Goal: Task Accomplishment & Management: Use online tool/utility

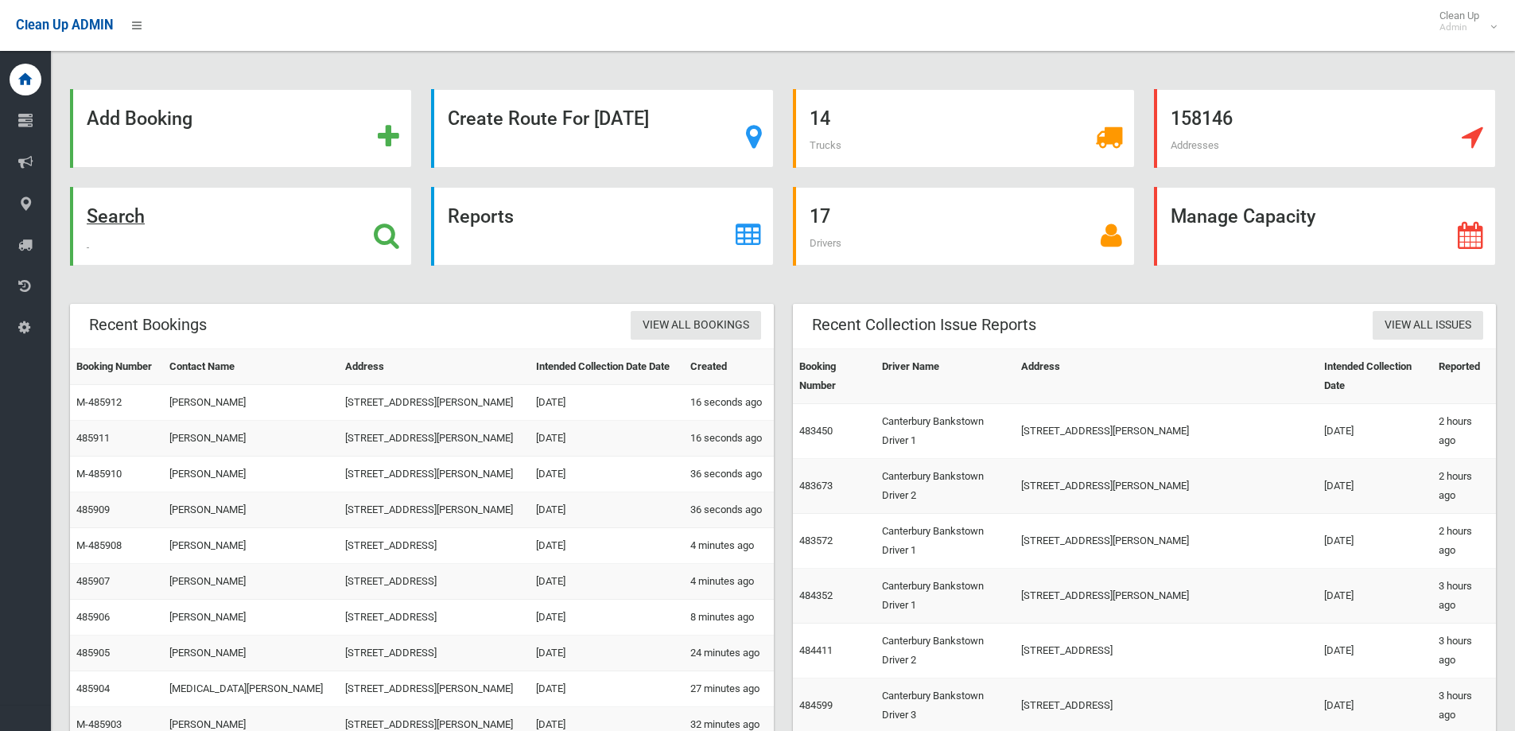
click at [259, 239] on div "Search" at bounding box center [241, 226] width 342 height 79
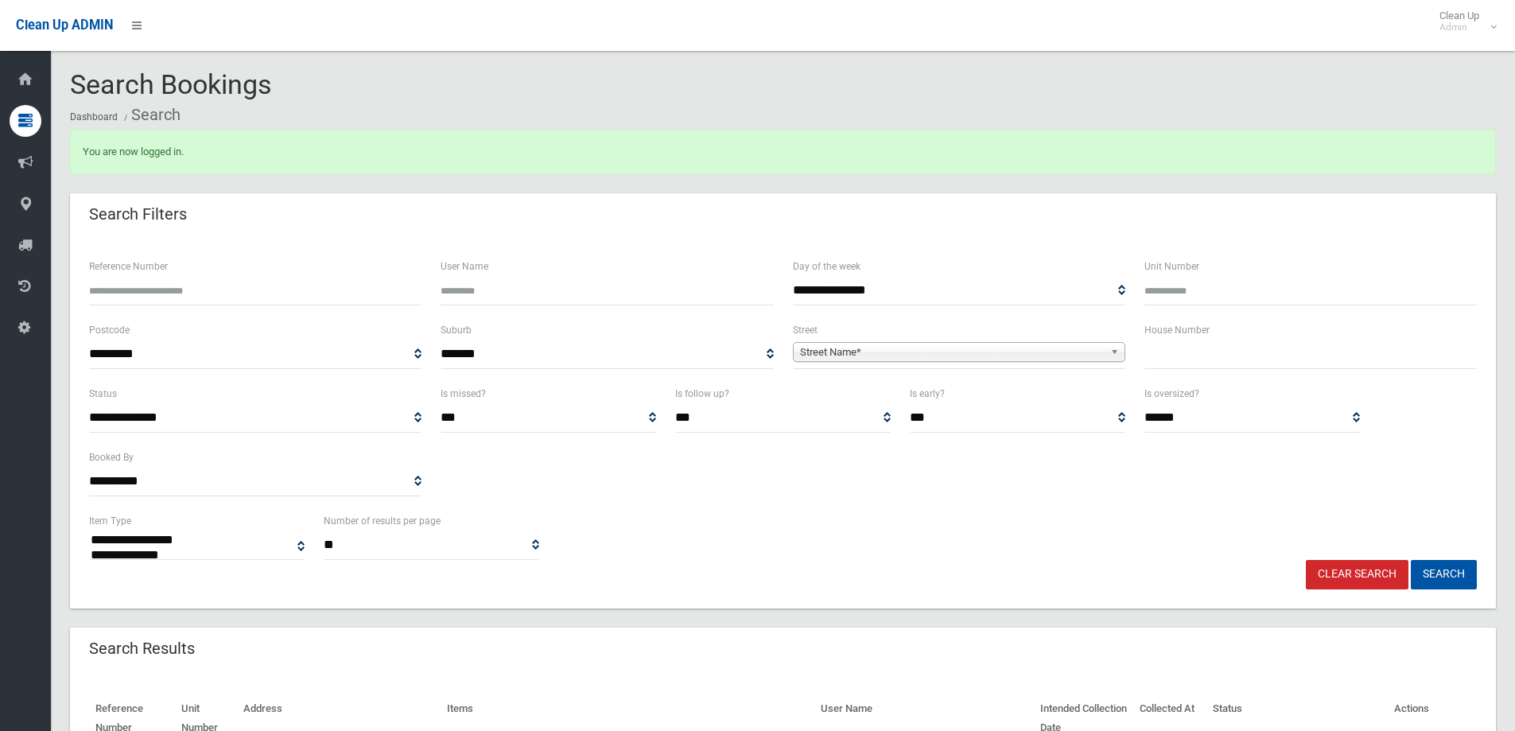
select select
click at [1217, 353] on input "text" at bounding box center [1310, 354] width 332 height 29
type input "**"
click at [992, 355] on span "Street Name*" at bounding box center [952, 352] width 304 height 19
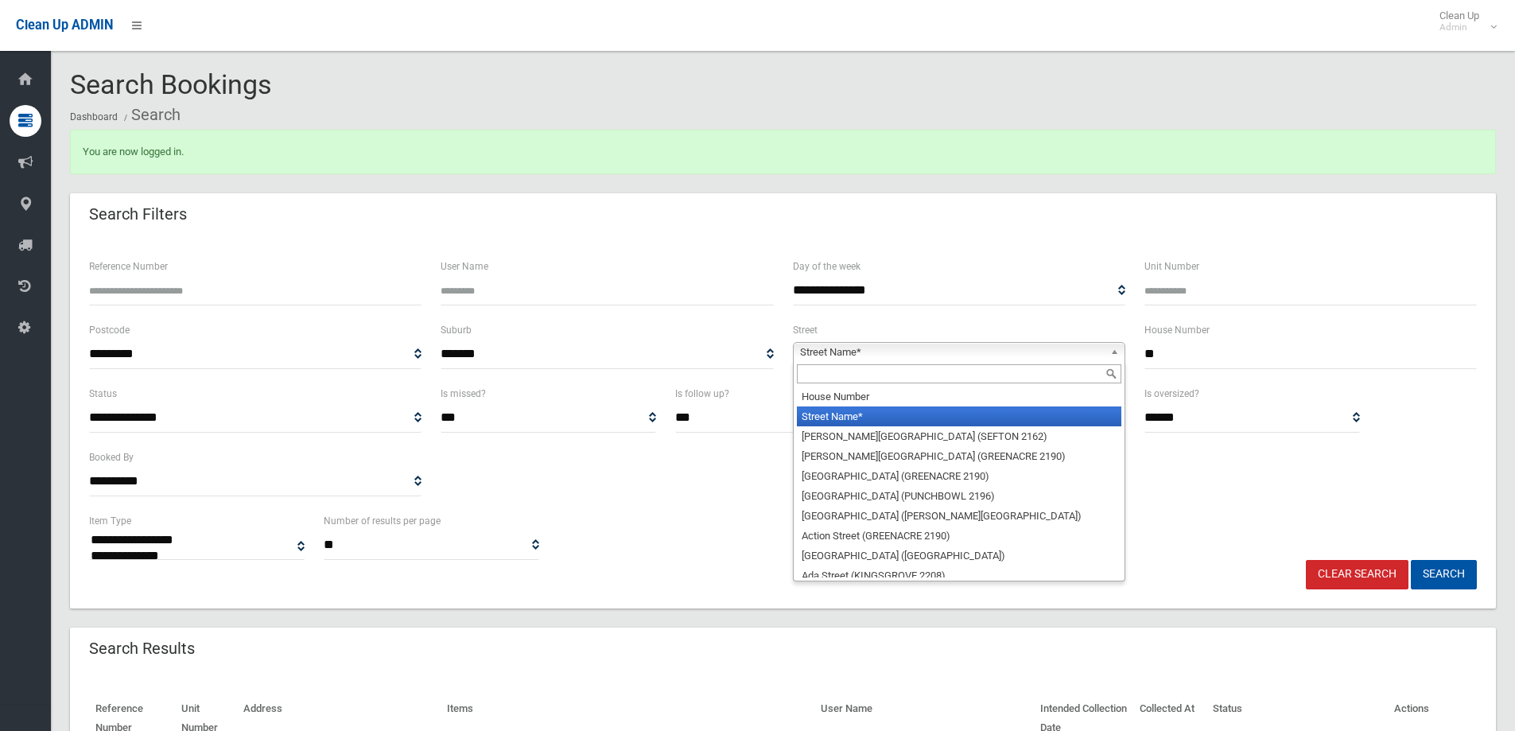
click at [858, 375] on input "text" at bounding box center [959, 373] width 324 height 19
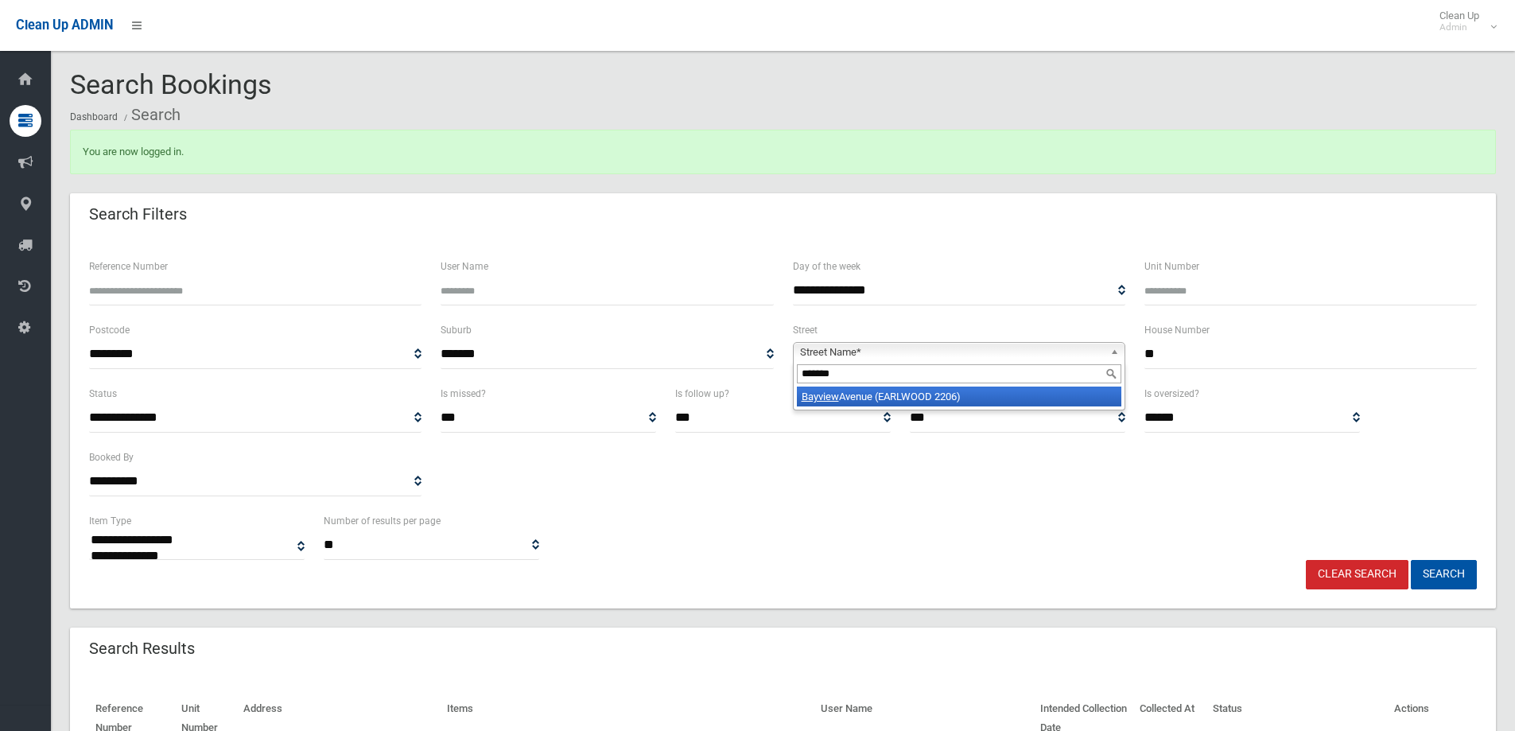
type input "*******"
click at [934, 390] on li "Bayview Avenue (EARLWOOD 2206)" at bounding box center [959, 396] width 324 height 20
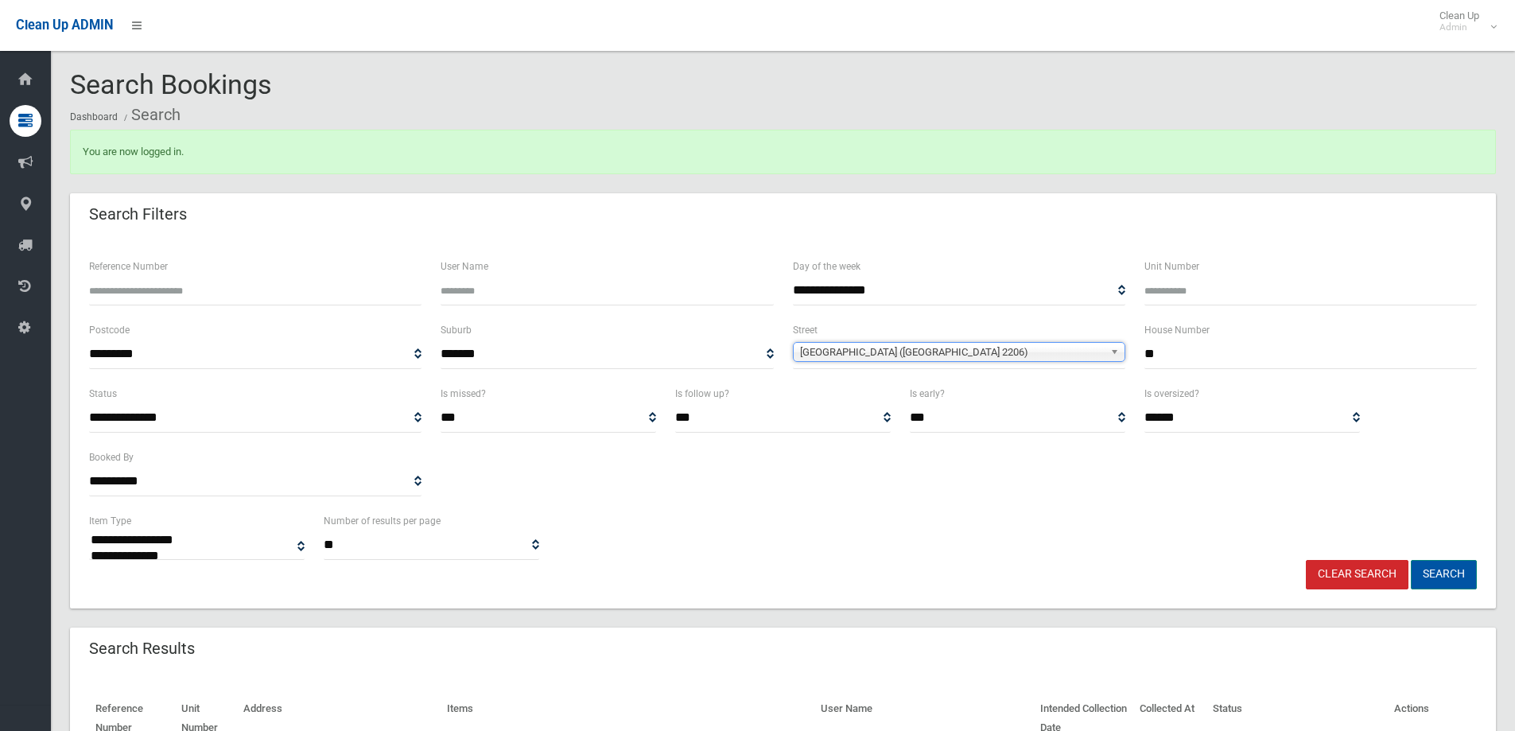
click at [1464, 573] on button "Search" at bounding box center [1444, 574] width 66 height 29
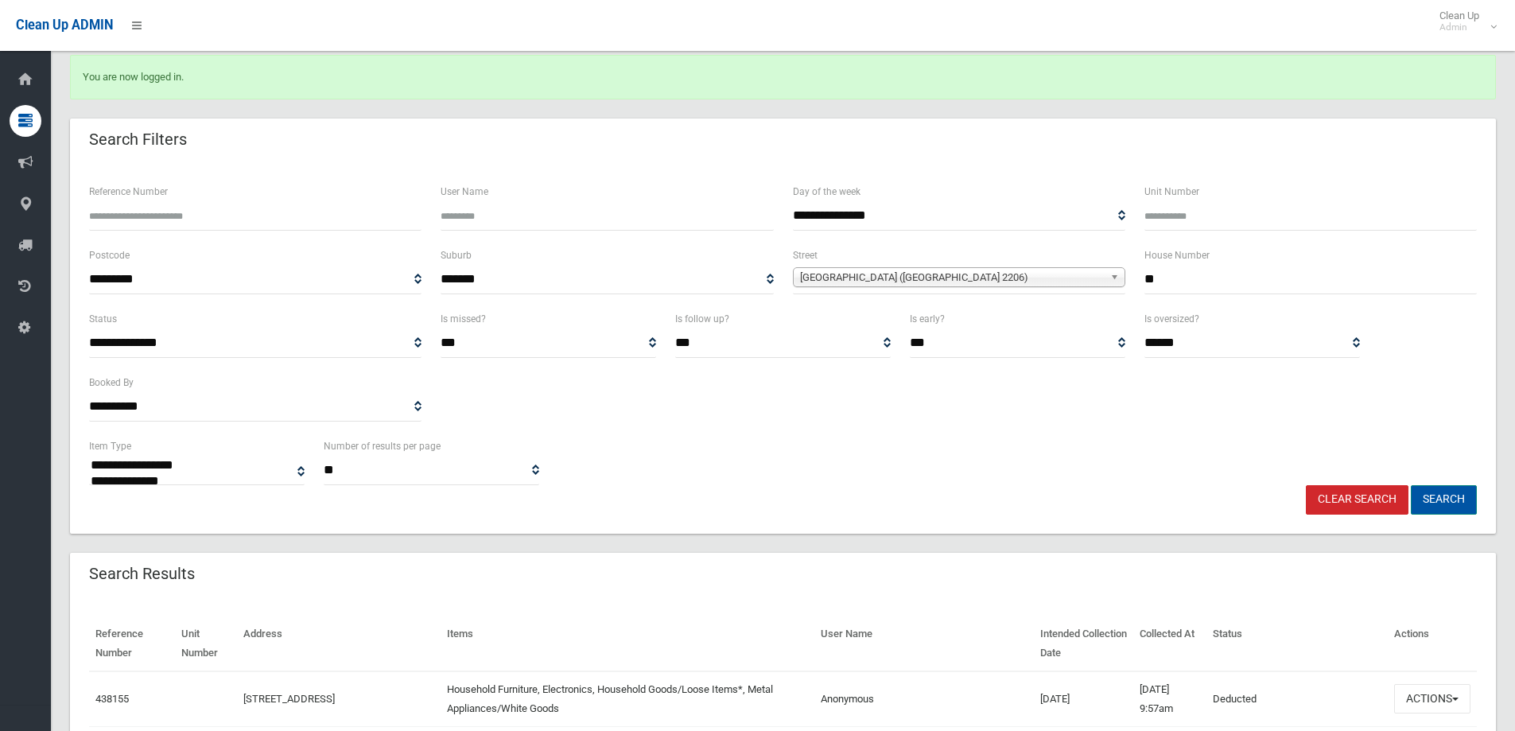
scroll to position [239, 0]
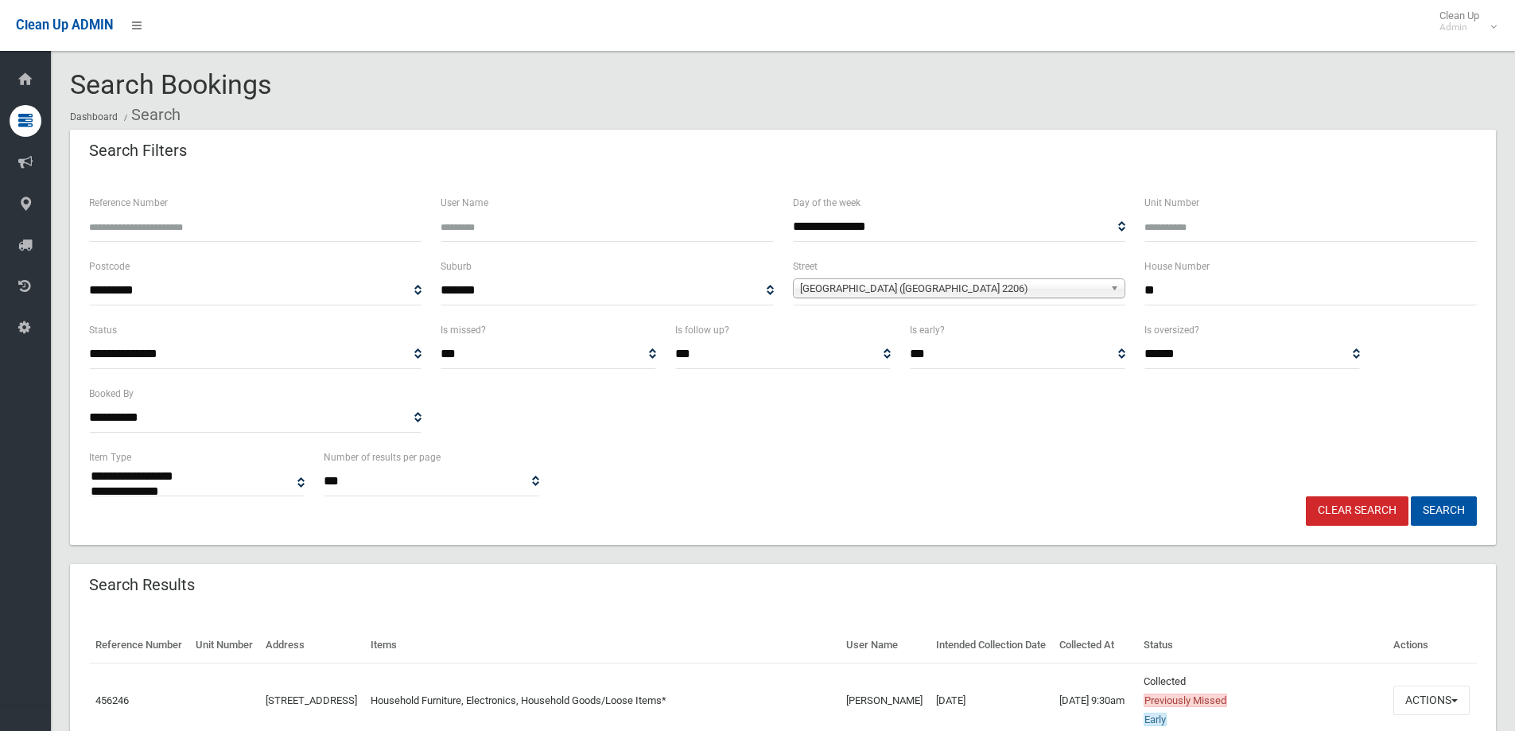
select select
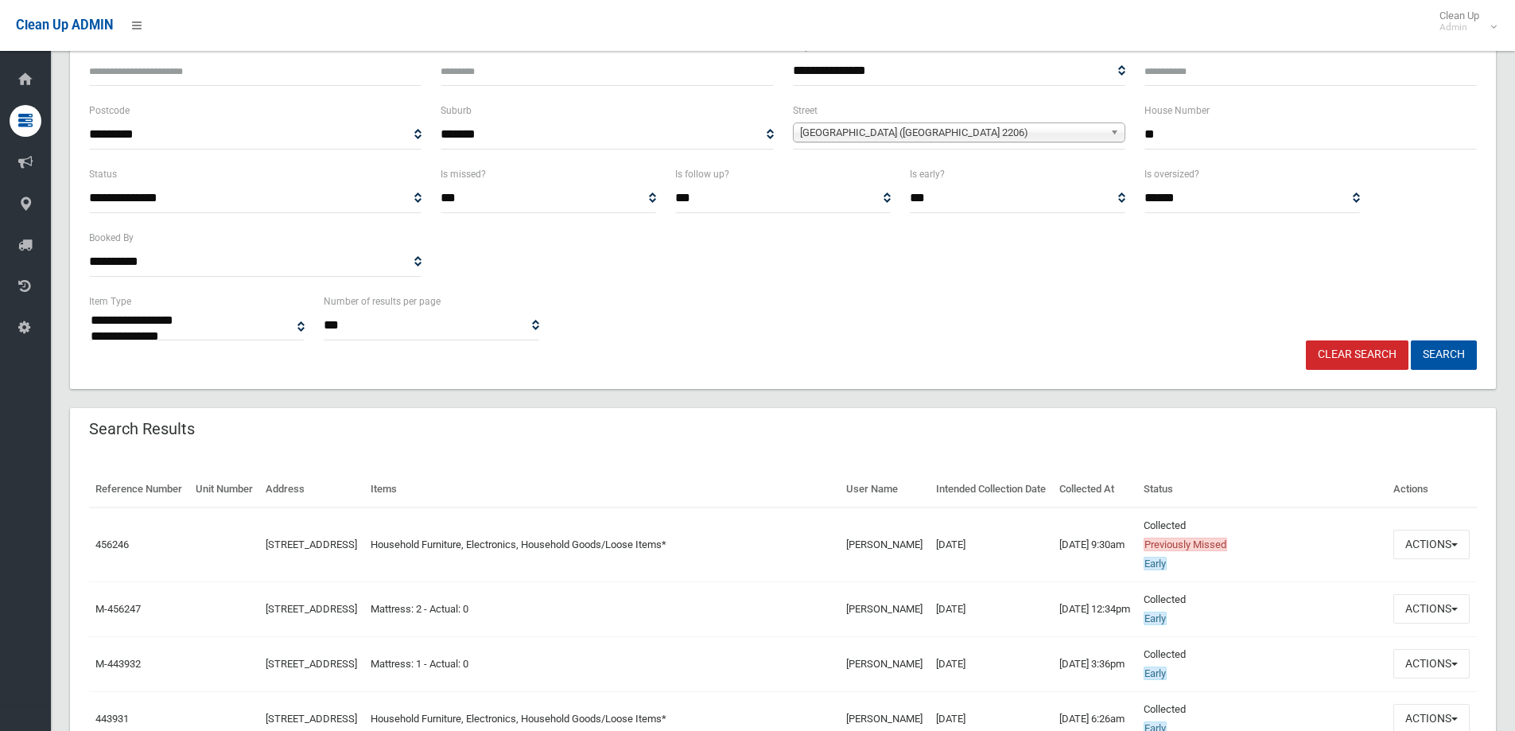
scroll to position [159, 0]
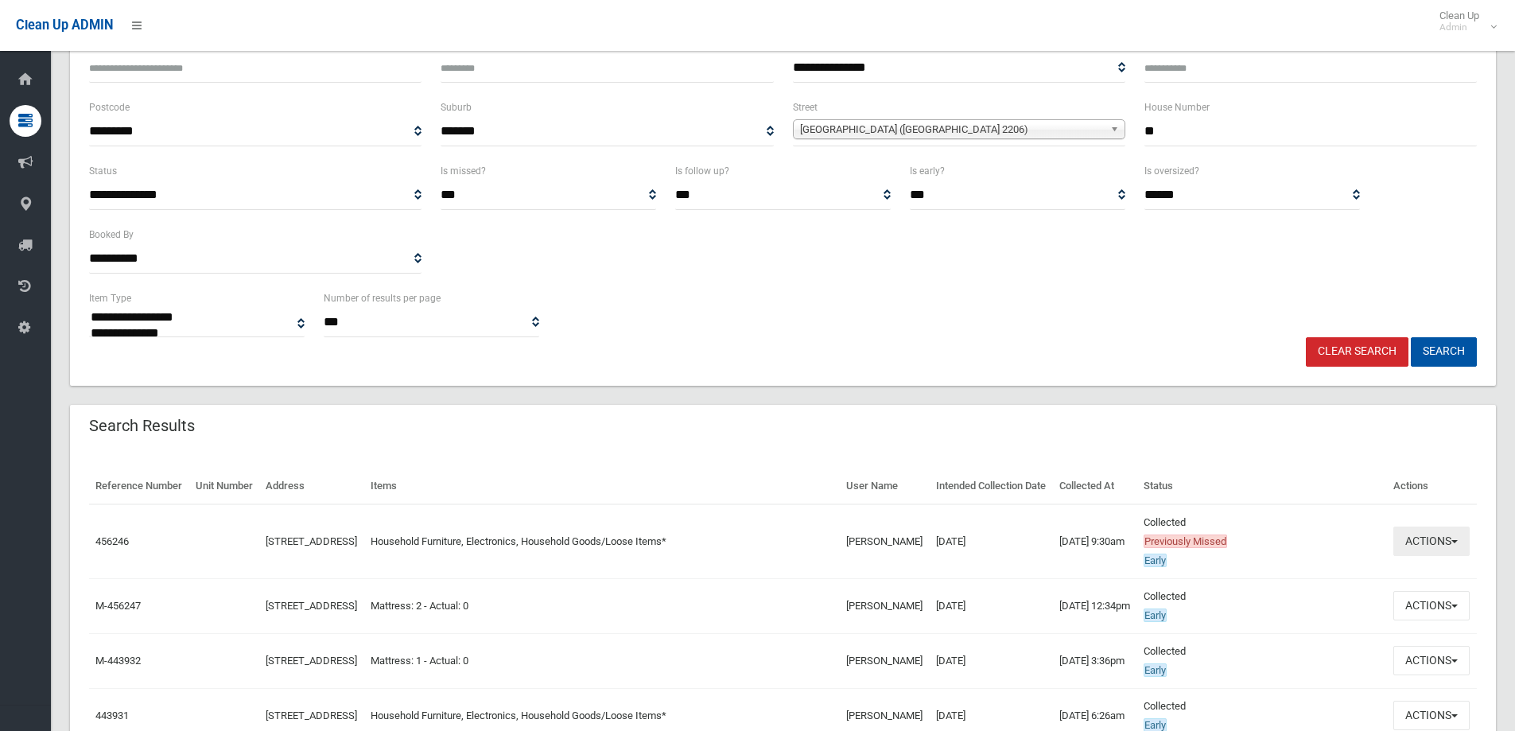
click at [1427, 555] on button "Actions" at bounding box center [1431, 540] width 76 height 29
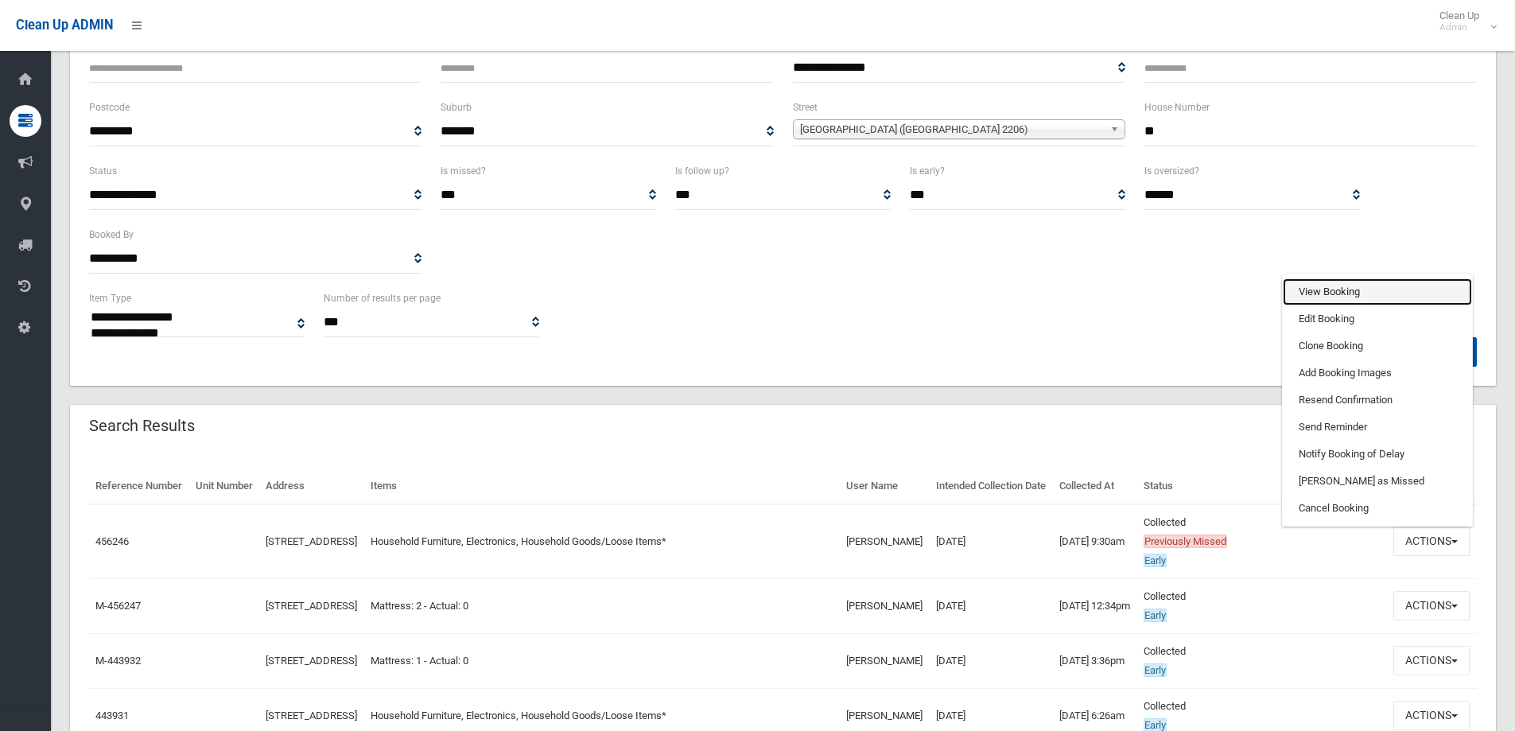
click at [1320, 305] on link "View Booking" at bounding box center [1377, 291] width 189 height 27
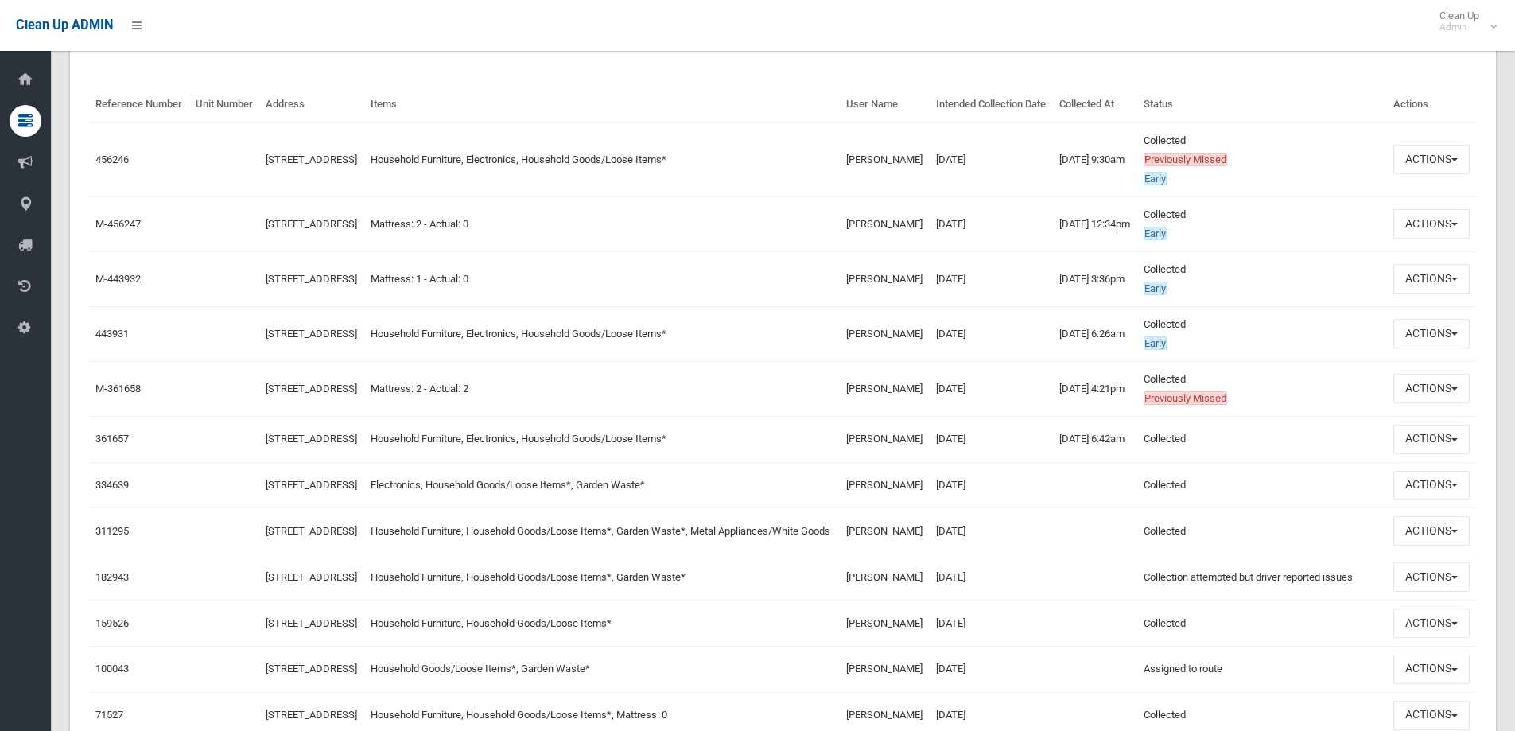
scroll to position [557, 0]
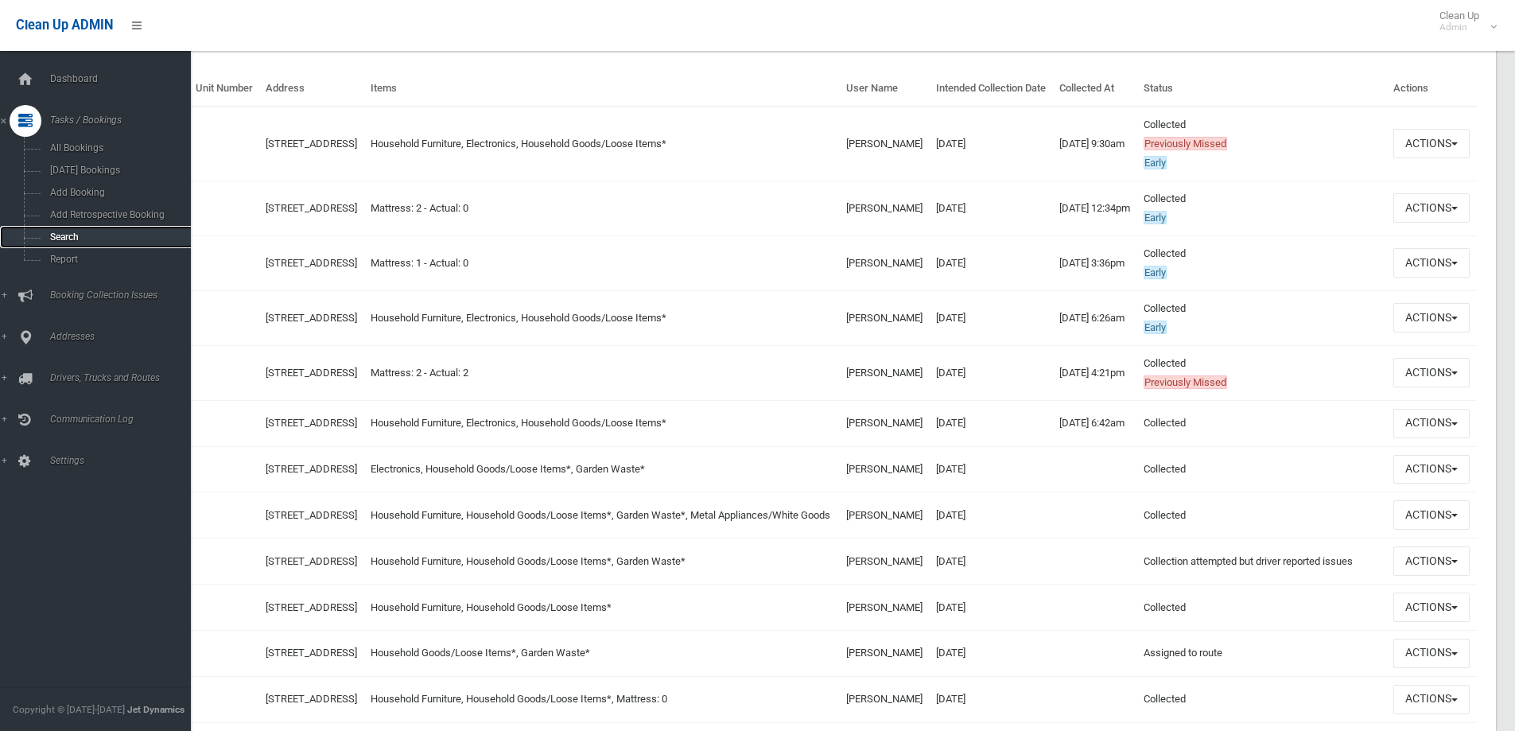
click at [78, 234] on span "Search" at bounding box center [117, 236] width 144 height 11
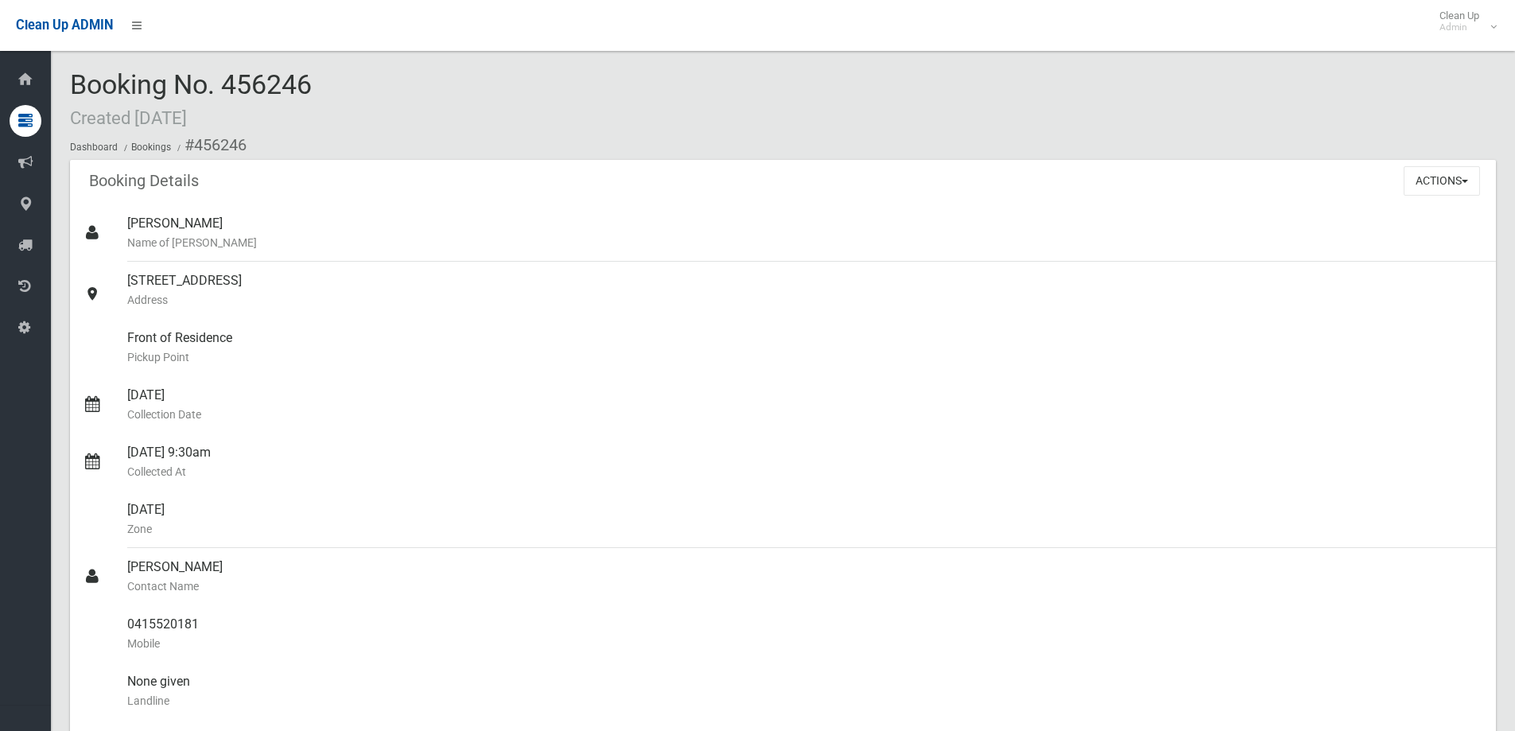
scroll to position [477, 0]
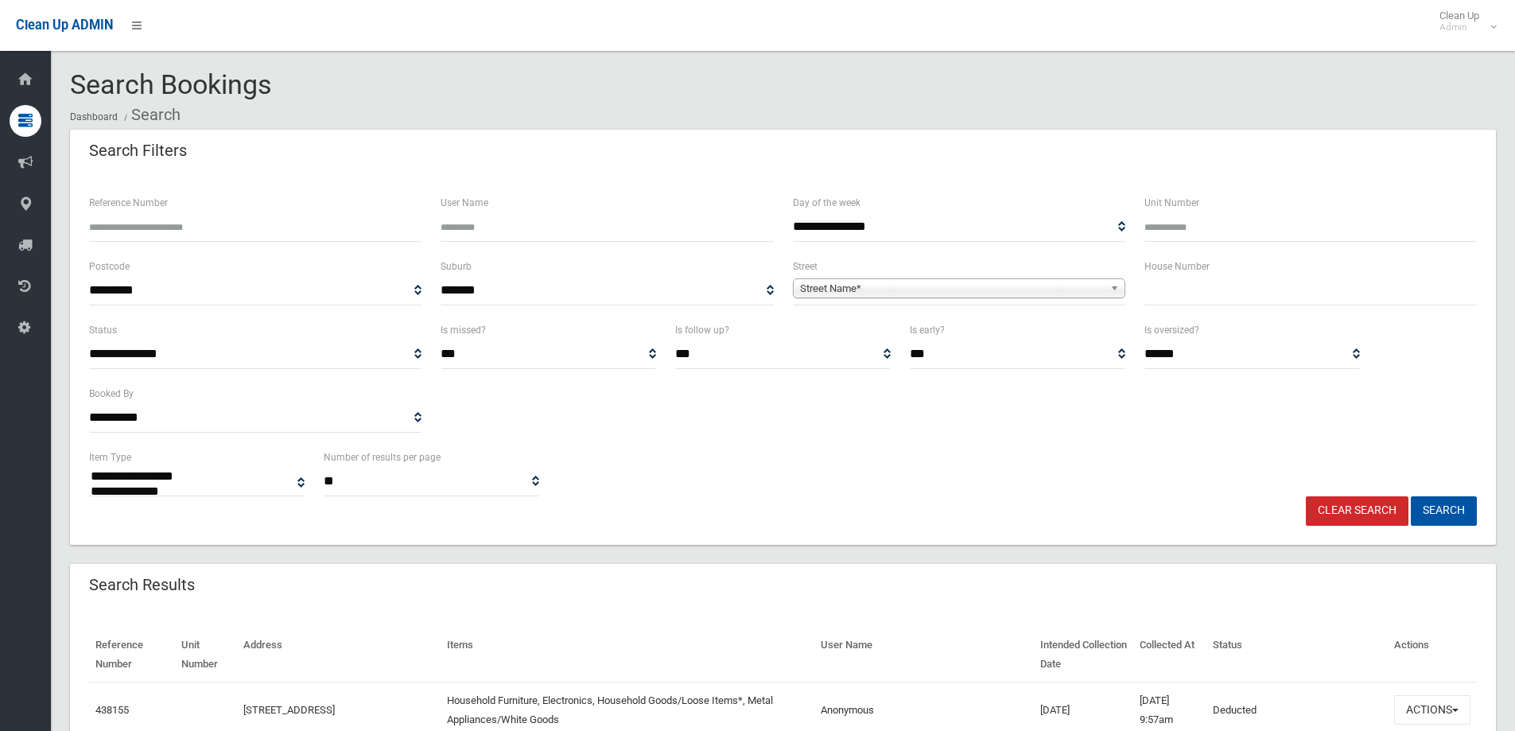
select select
click at [1318, 278] on input "text" at bounding box center [1310, 290] width 332 height 29
type input "**"
click at [930, 290] on span "Street Name*" at bounding box center [952, 288] width 304 height 19
type input "*****"
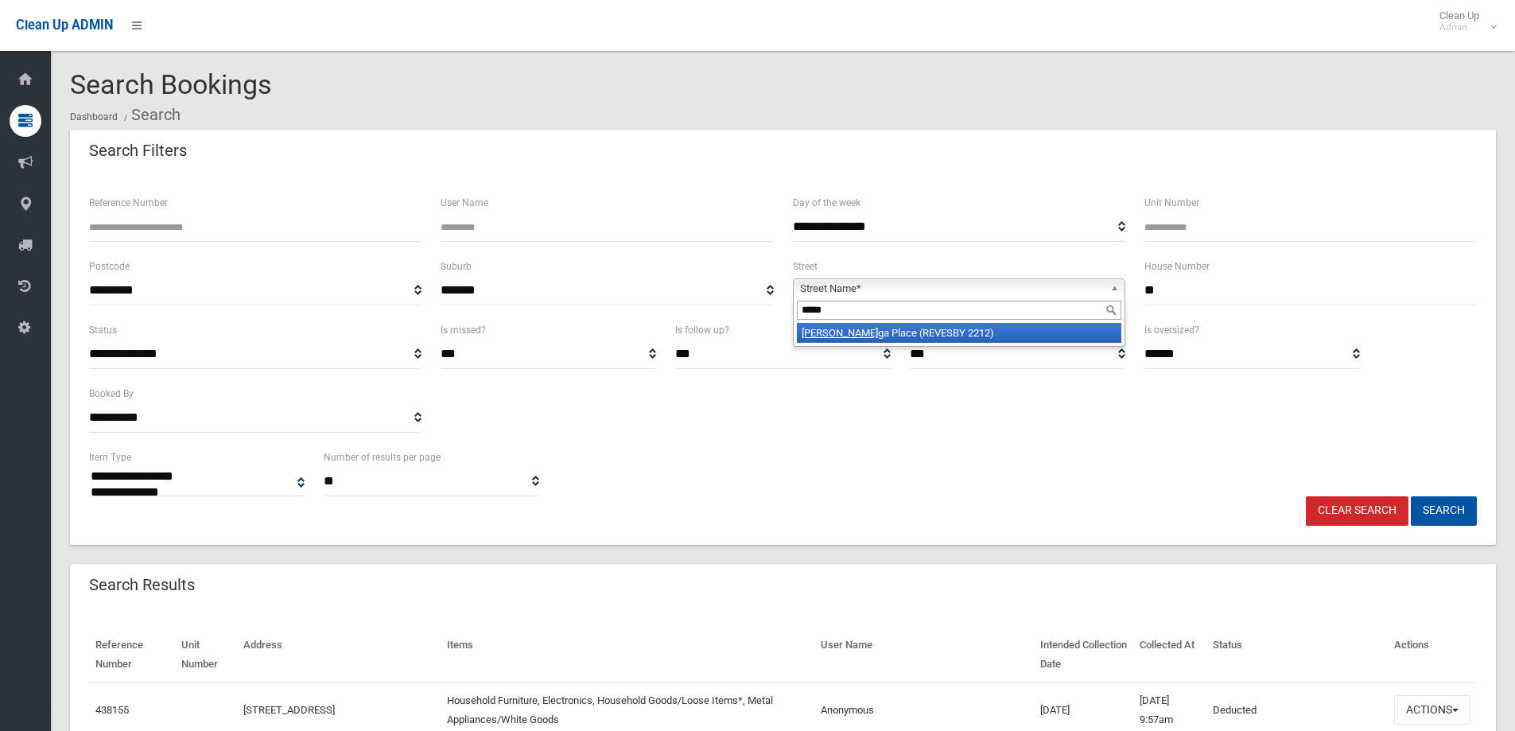
click at [960, 338] on li "Melin ga Place (REVESBY 2212)" at bounding box center [959, 333] width 324 height 20
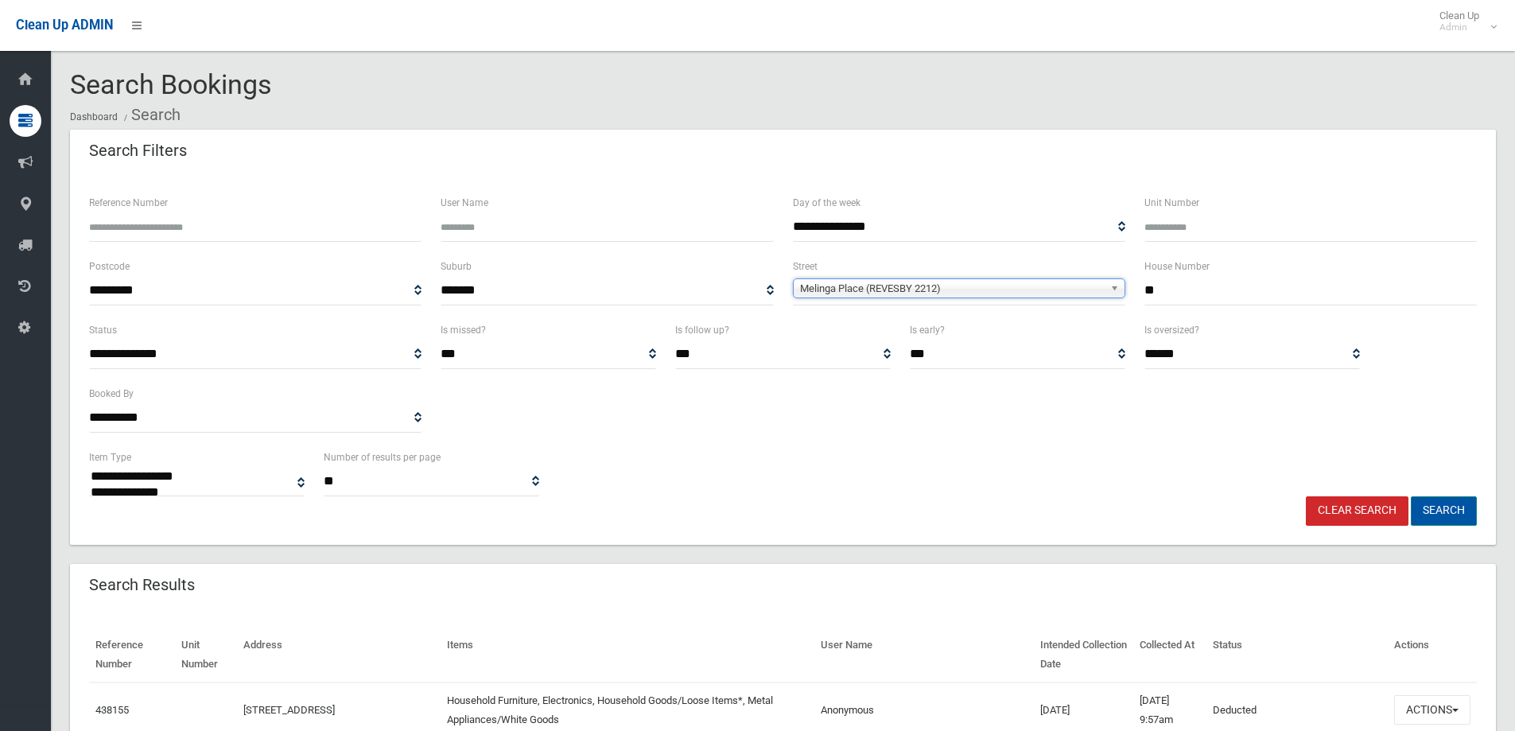
click at [1454, 507] on button "Search" at bounding box center [1444, 510] width 66 height 29
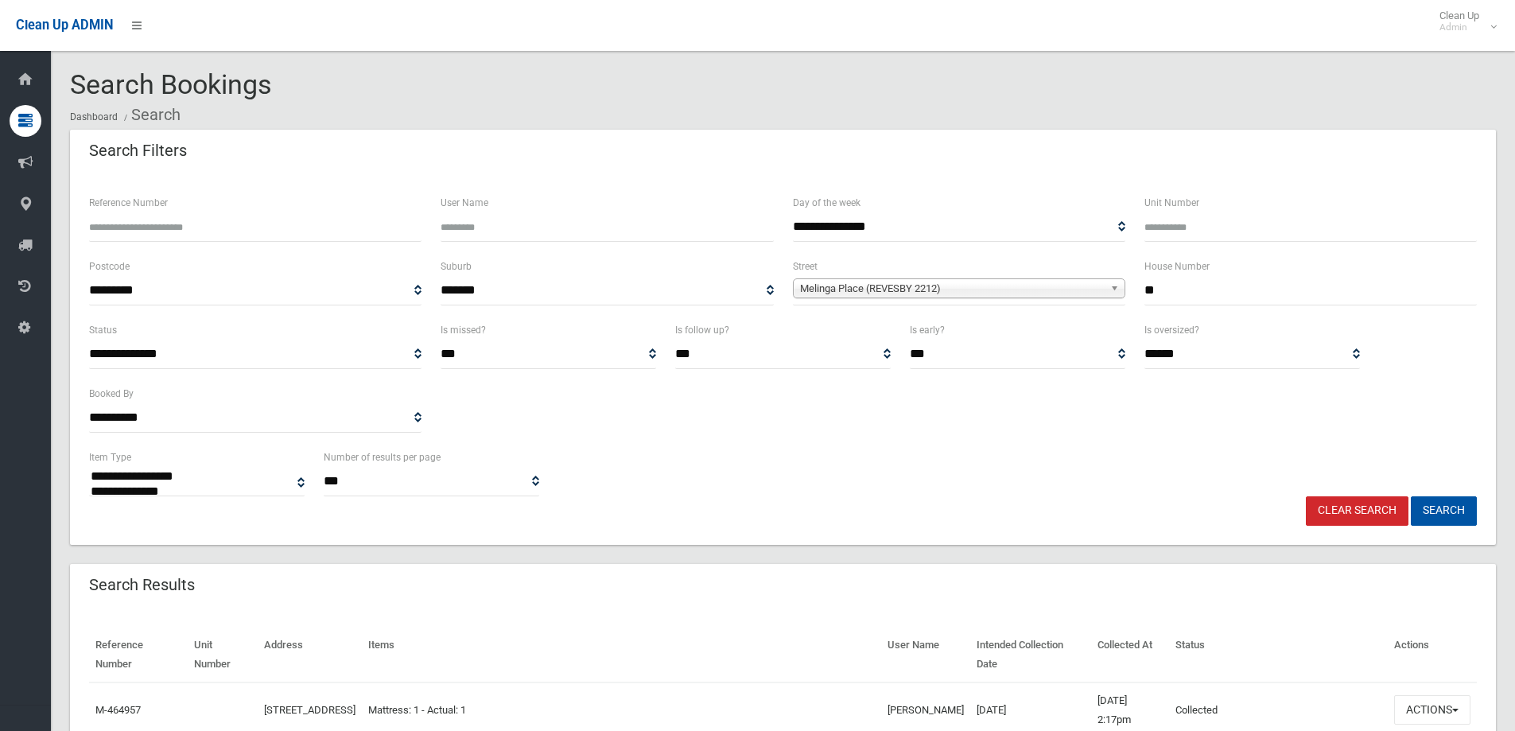
select select
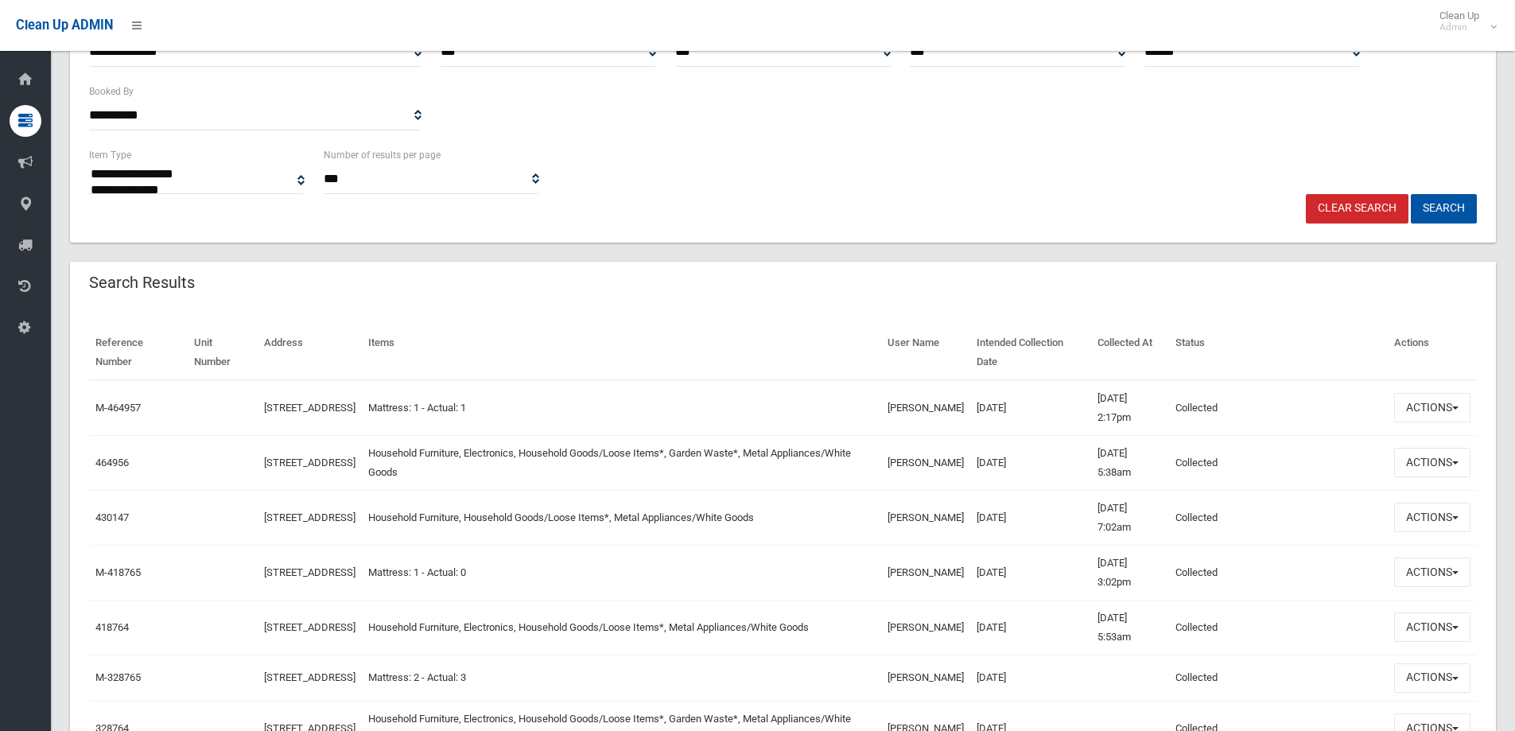
scroll to position [398, 0]
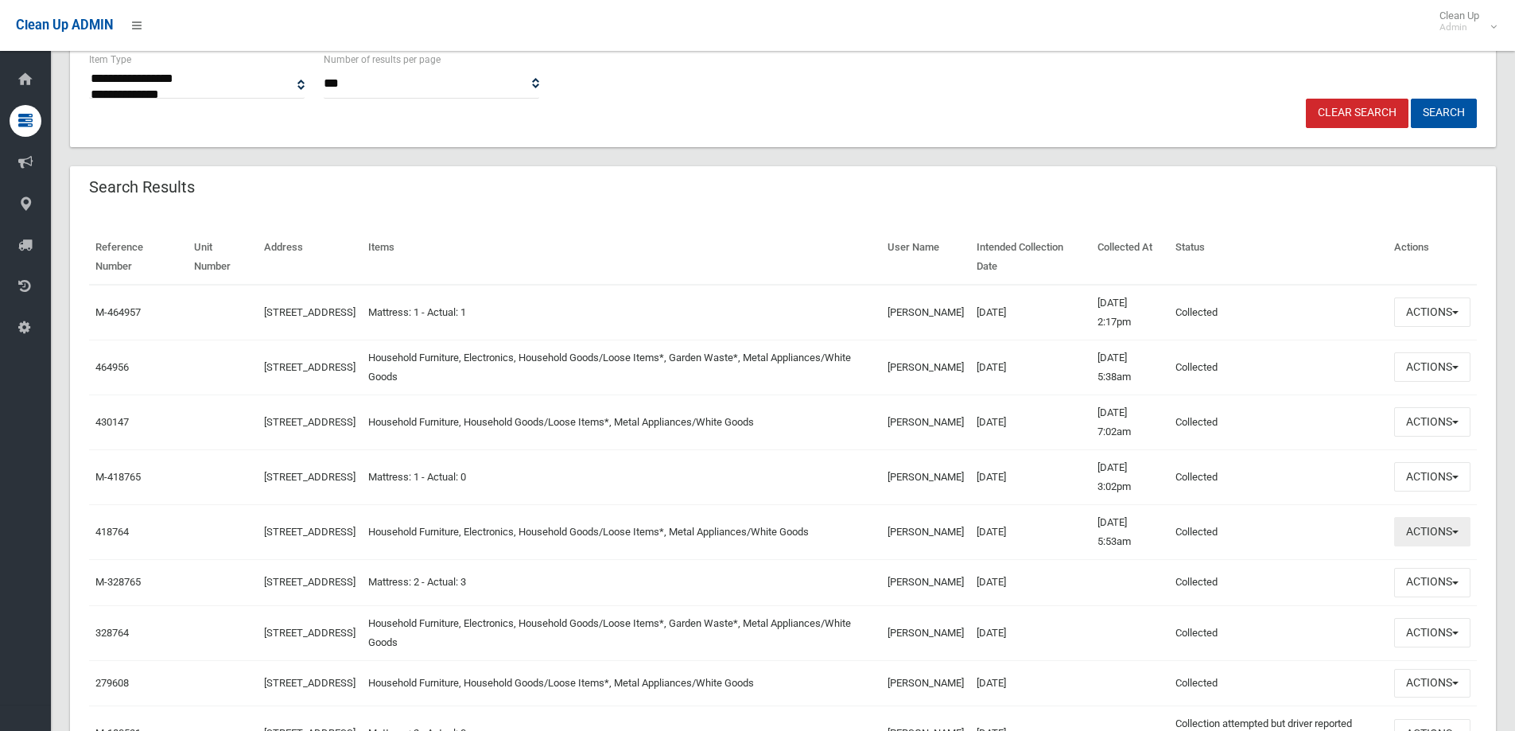
click at [1397, 535] on button "Actions" at bounding box center [1432, 531] width 76 height 29
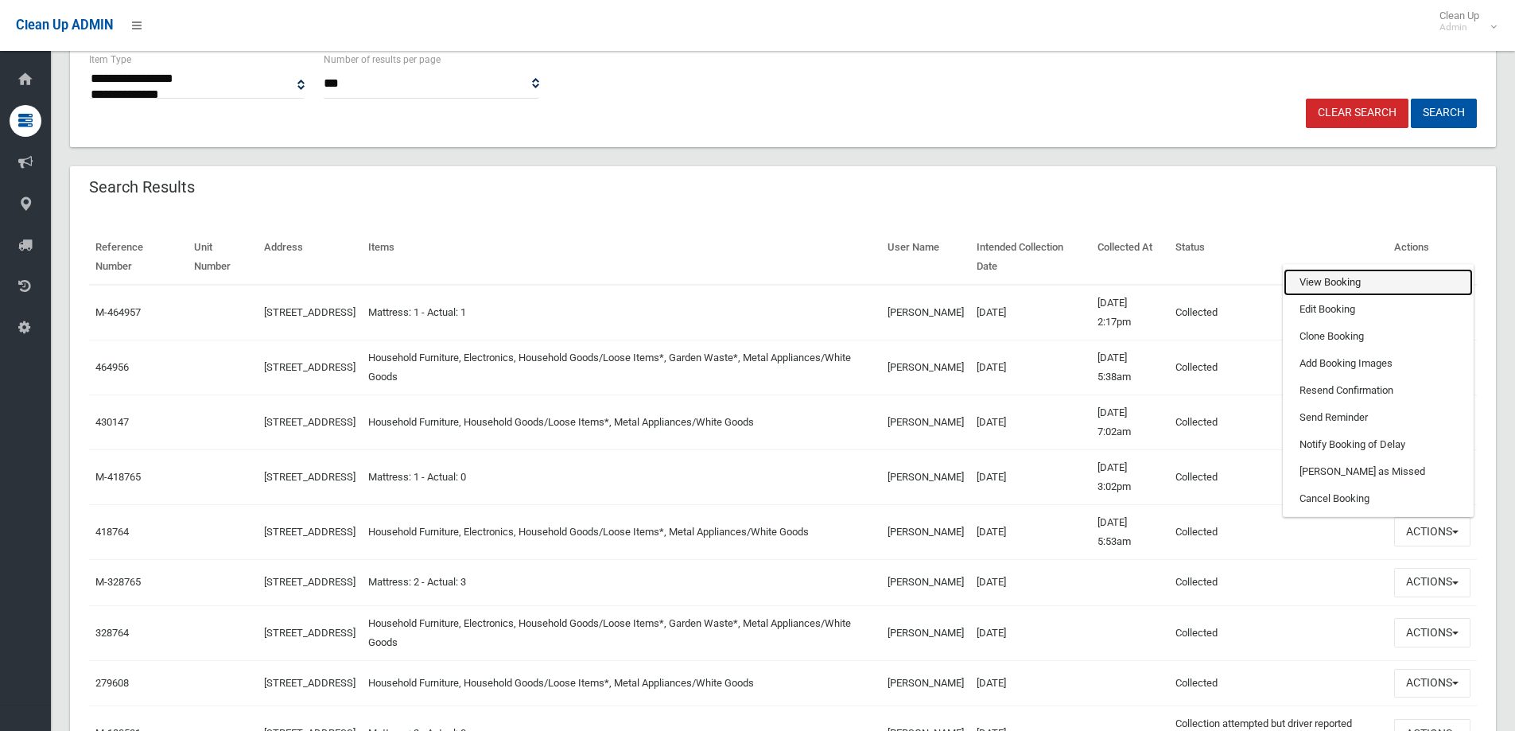
click at [1343, 289] on link "View Booking" at bounding box center [1377, 282] width 189 height 27
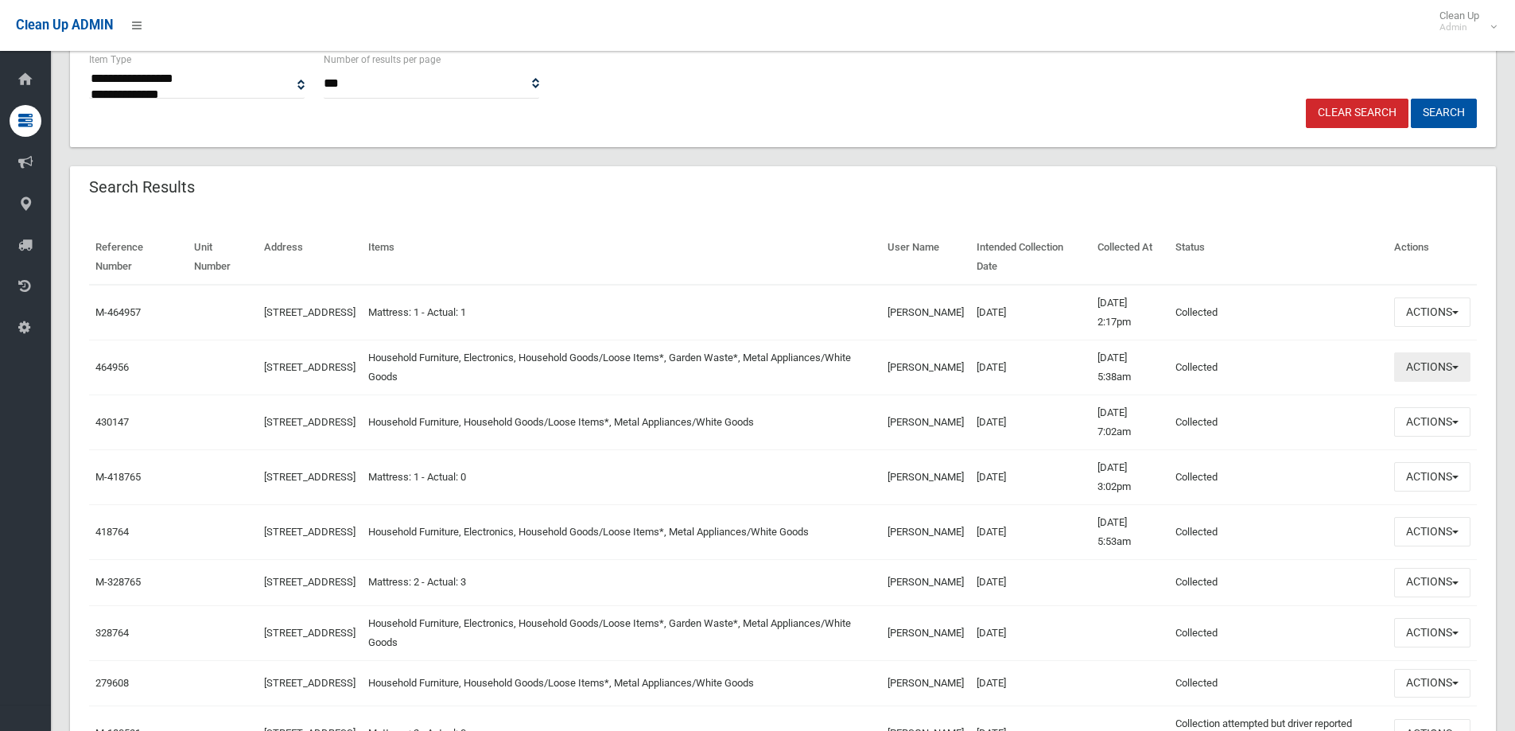
click at [1465, 355] on button "Actions" at bounding box center [1432, 366] width 76 height 29
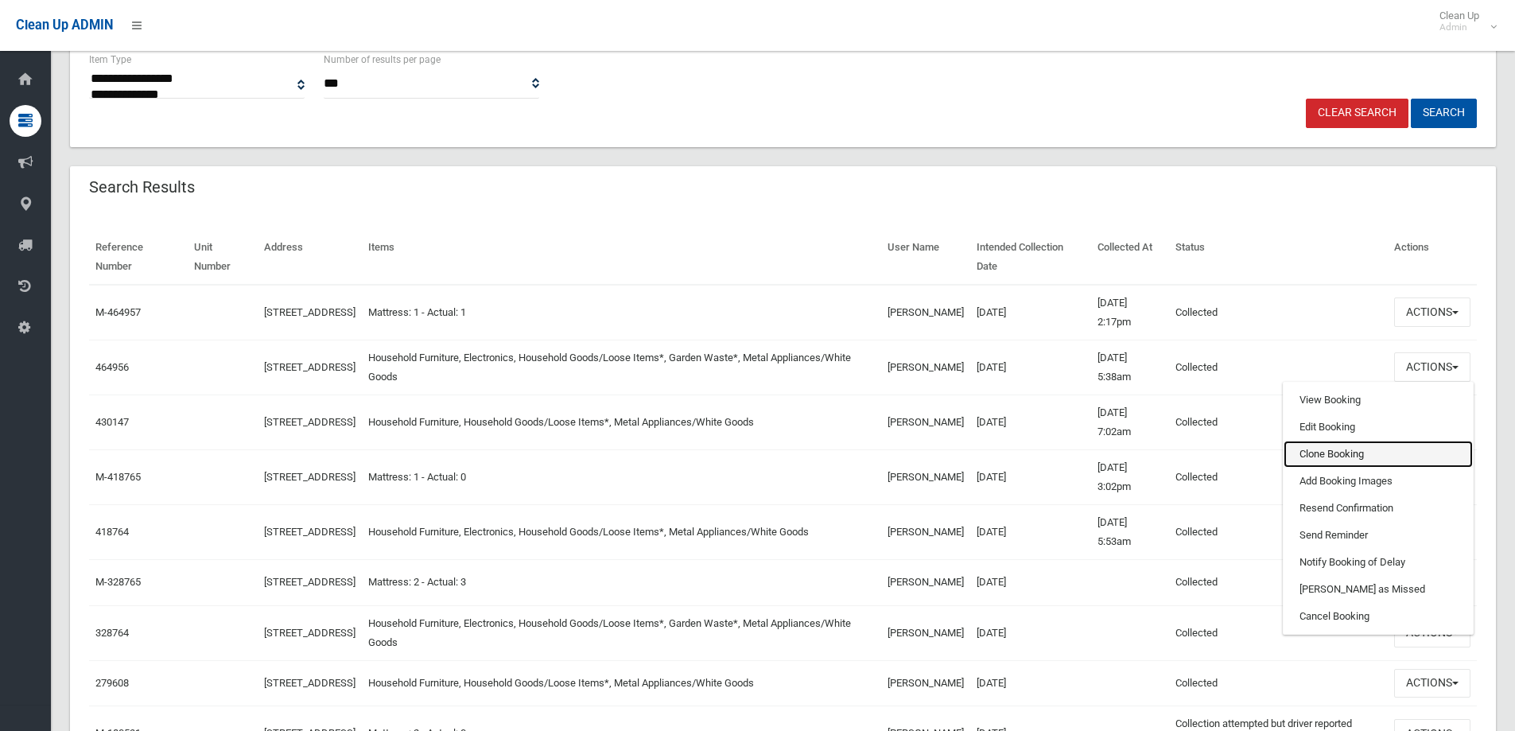
click at [1353, 462] on link "Clone Booking" at bounding box center [1377, 454] width 189 height 27
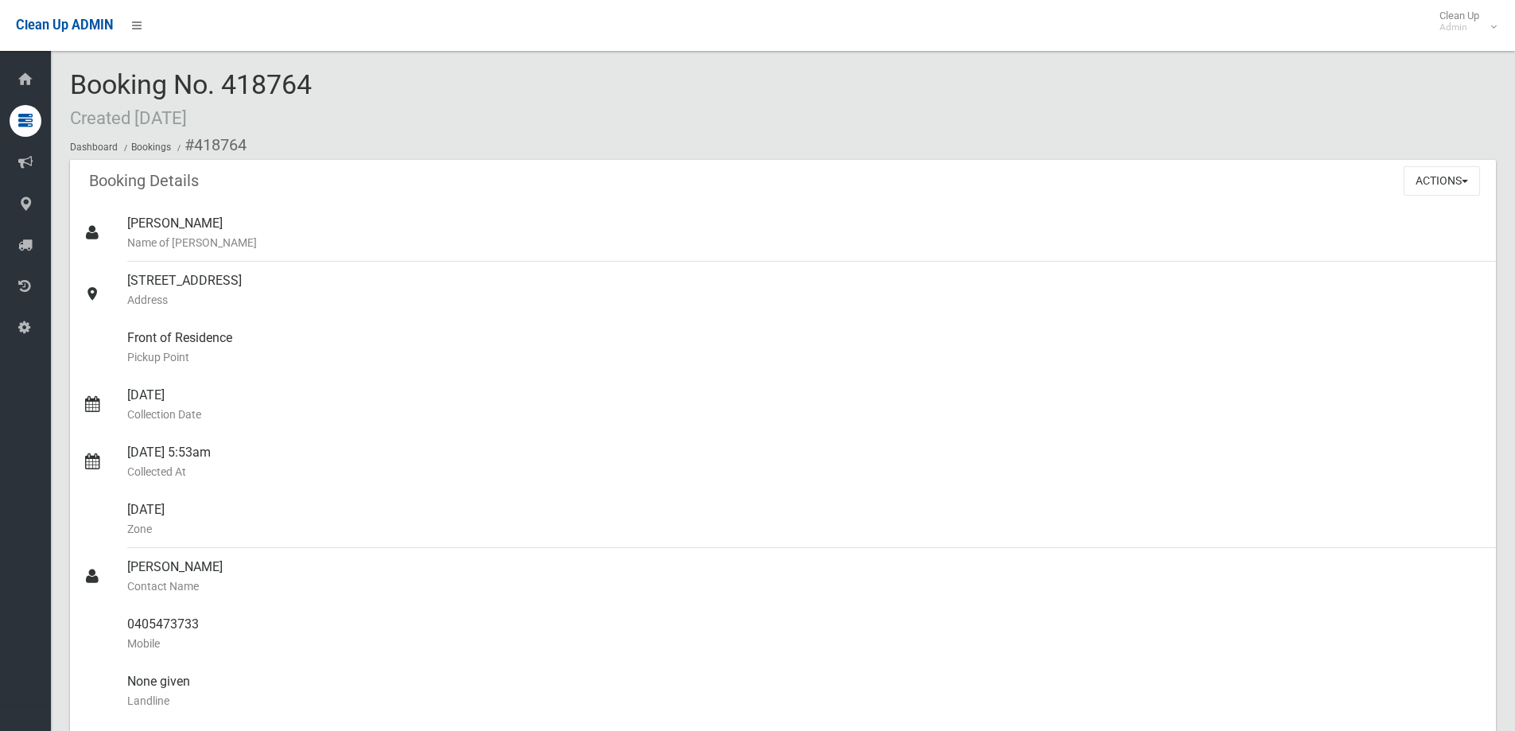
scroll to position [318, 0]
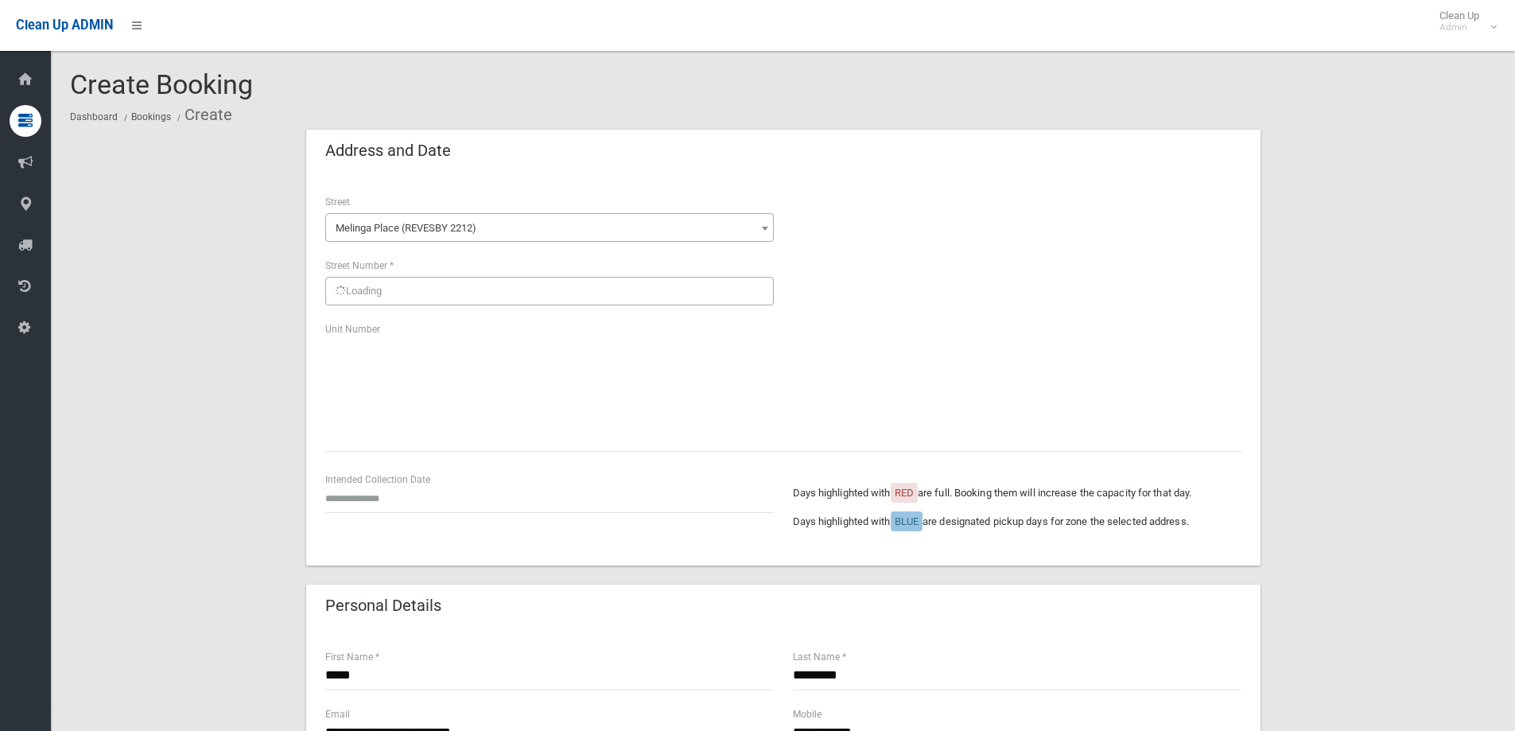
scroll to position [159, 0]
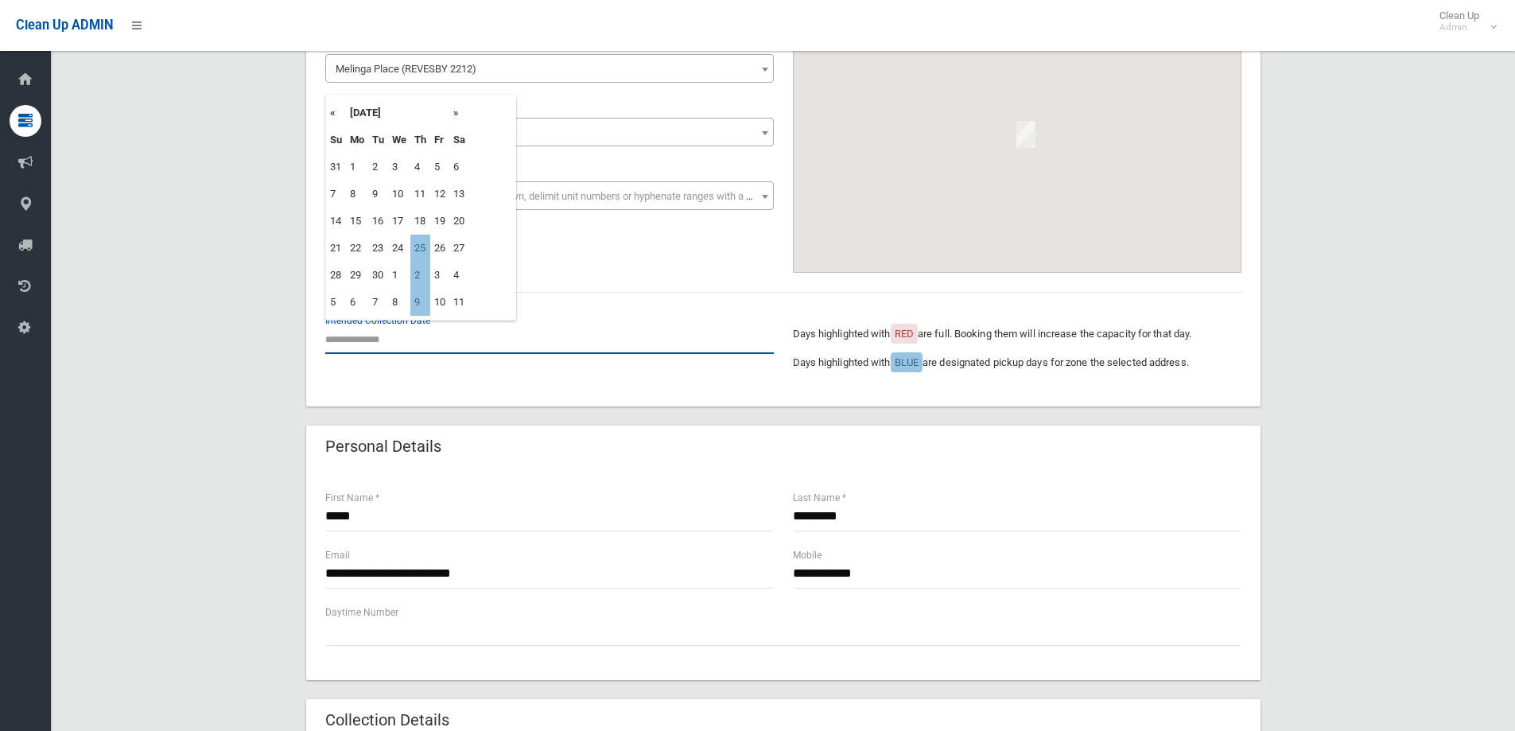
click at [406, 331] on input "text" at bounding box center [549, 338] width 448 height 29
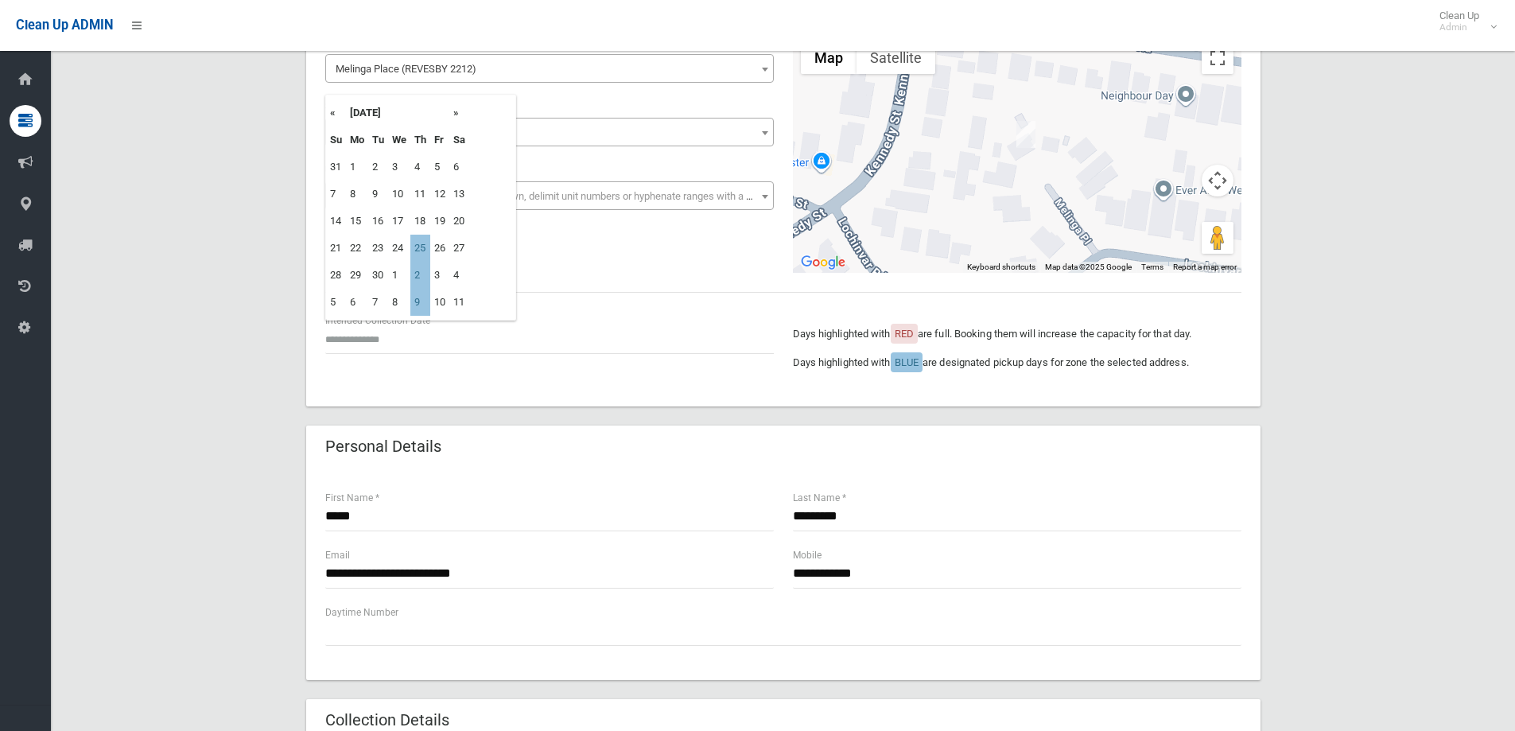
click at [425, 246] on td "25" at bounding box center [420, 248] width 20 height 27
type input "**********"
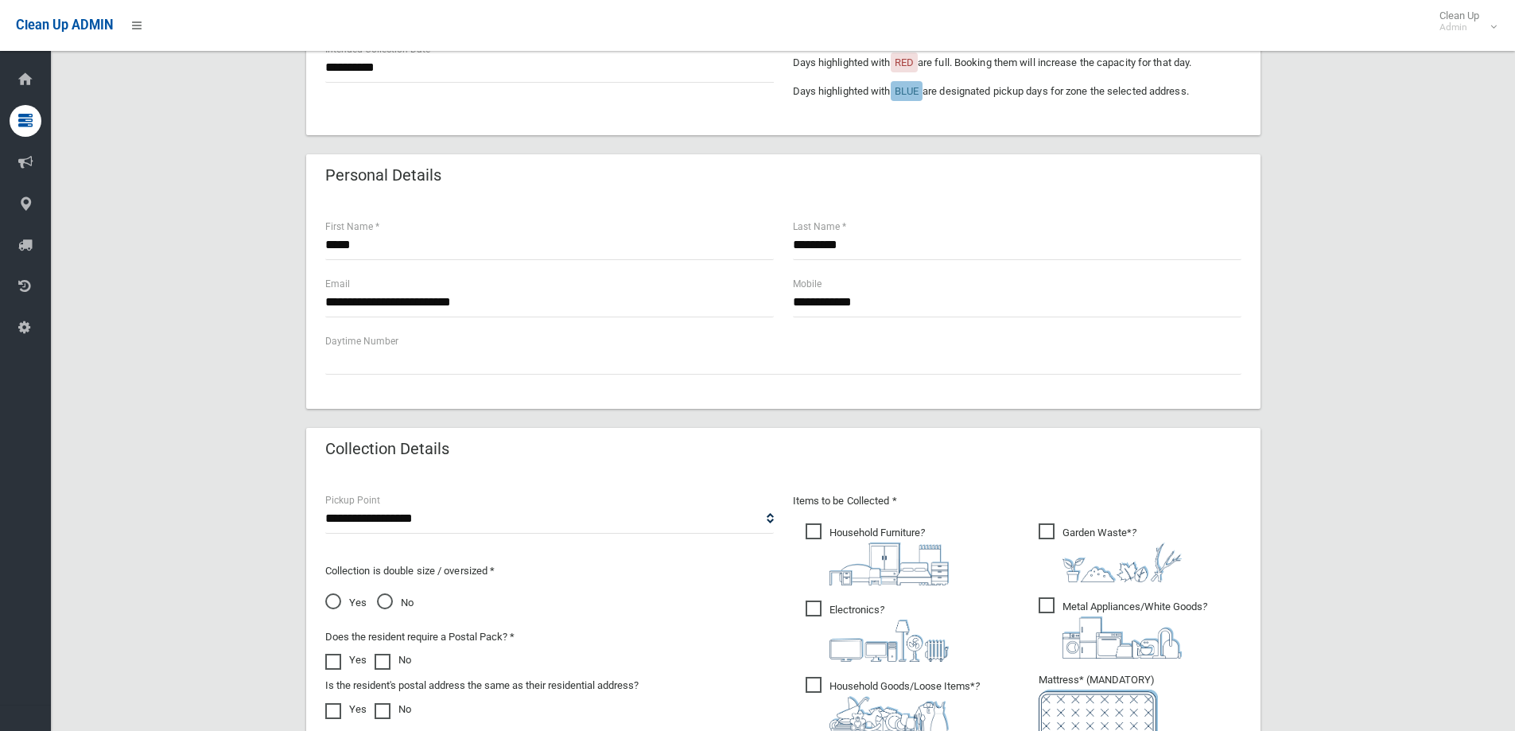
scroll to position [477, 0]
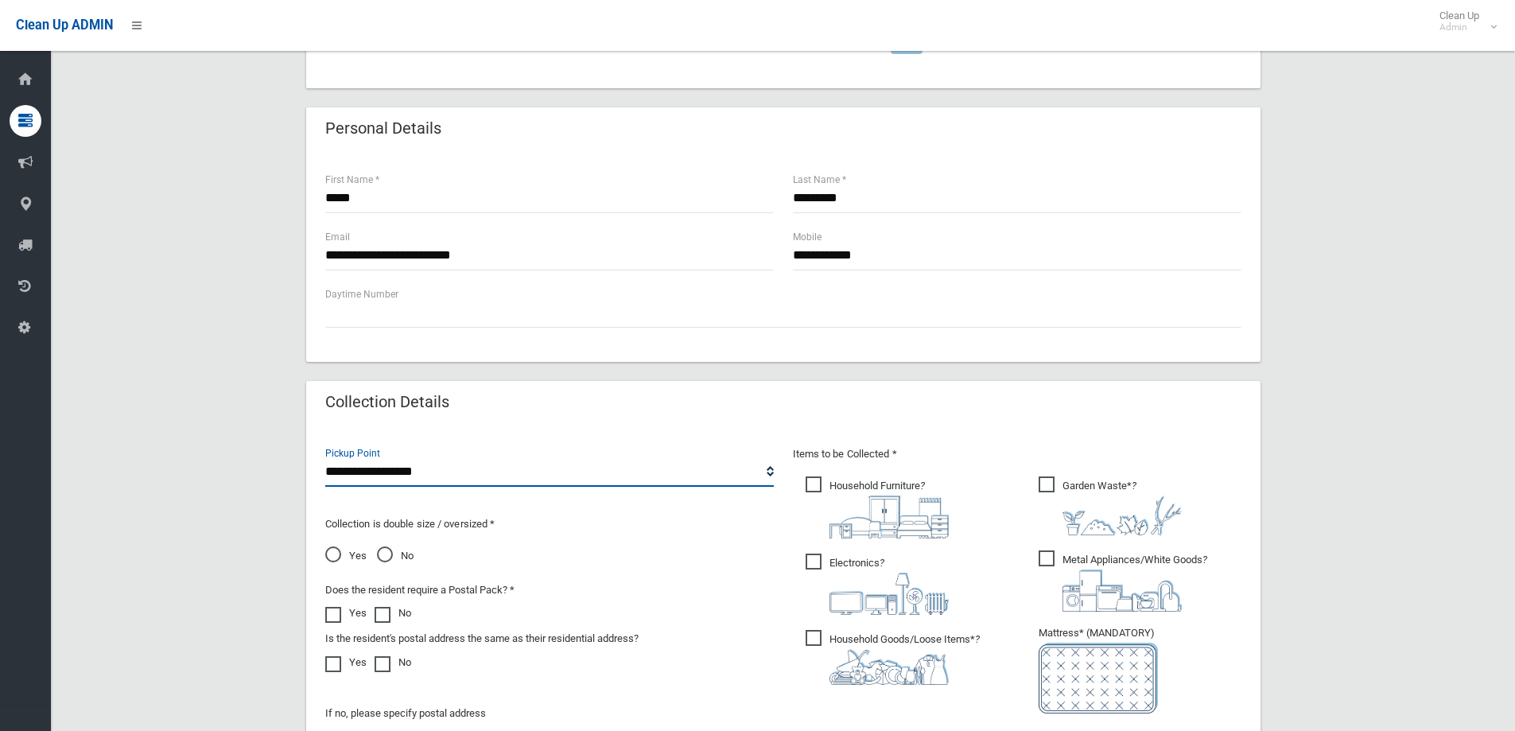
click at [396, 469] on select "**********" at bounding box center [549, 471] width 448 height 29
click at [325, 457] on select "**********" at bounding box center [549, 471] width 448 height 29
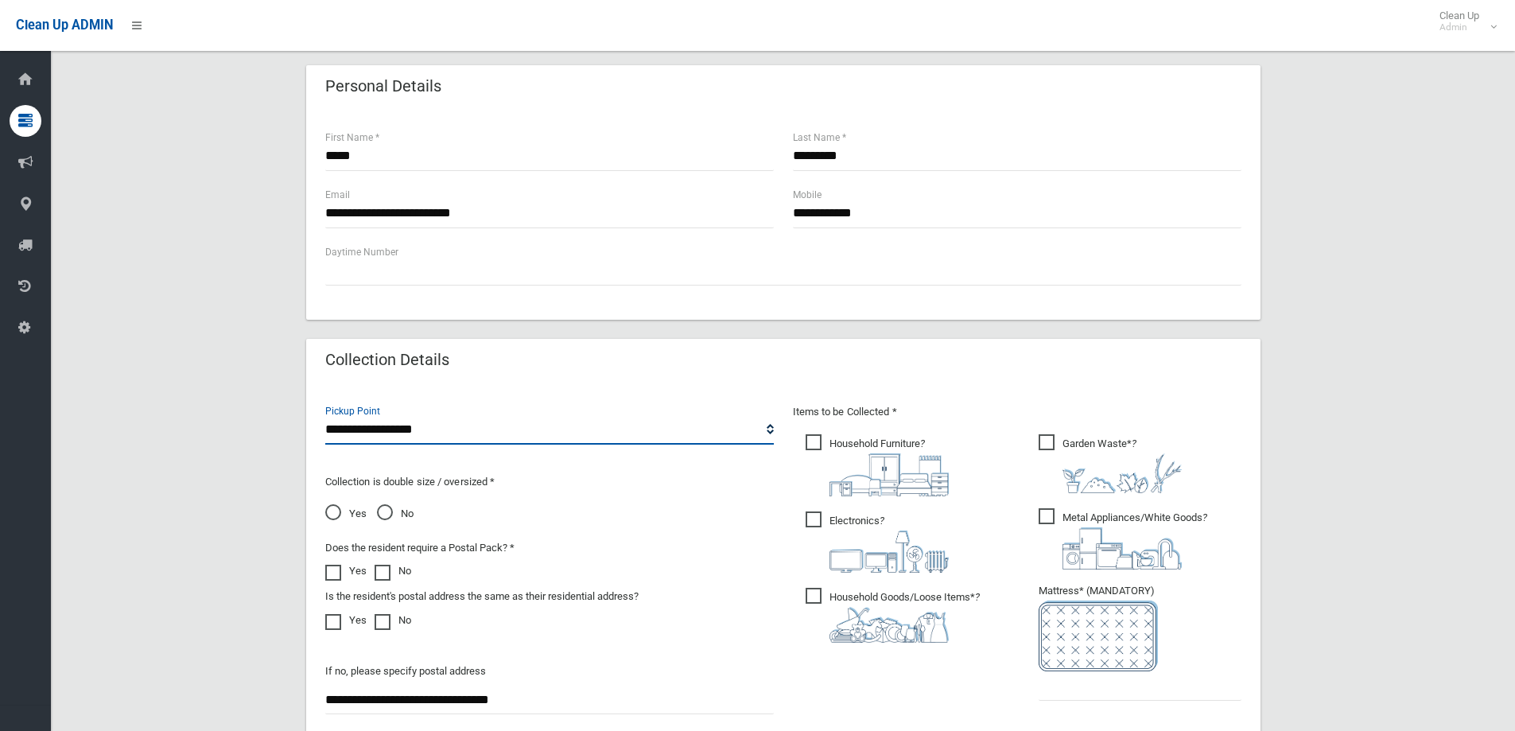
scroll to position [557, 0]
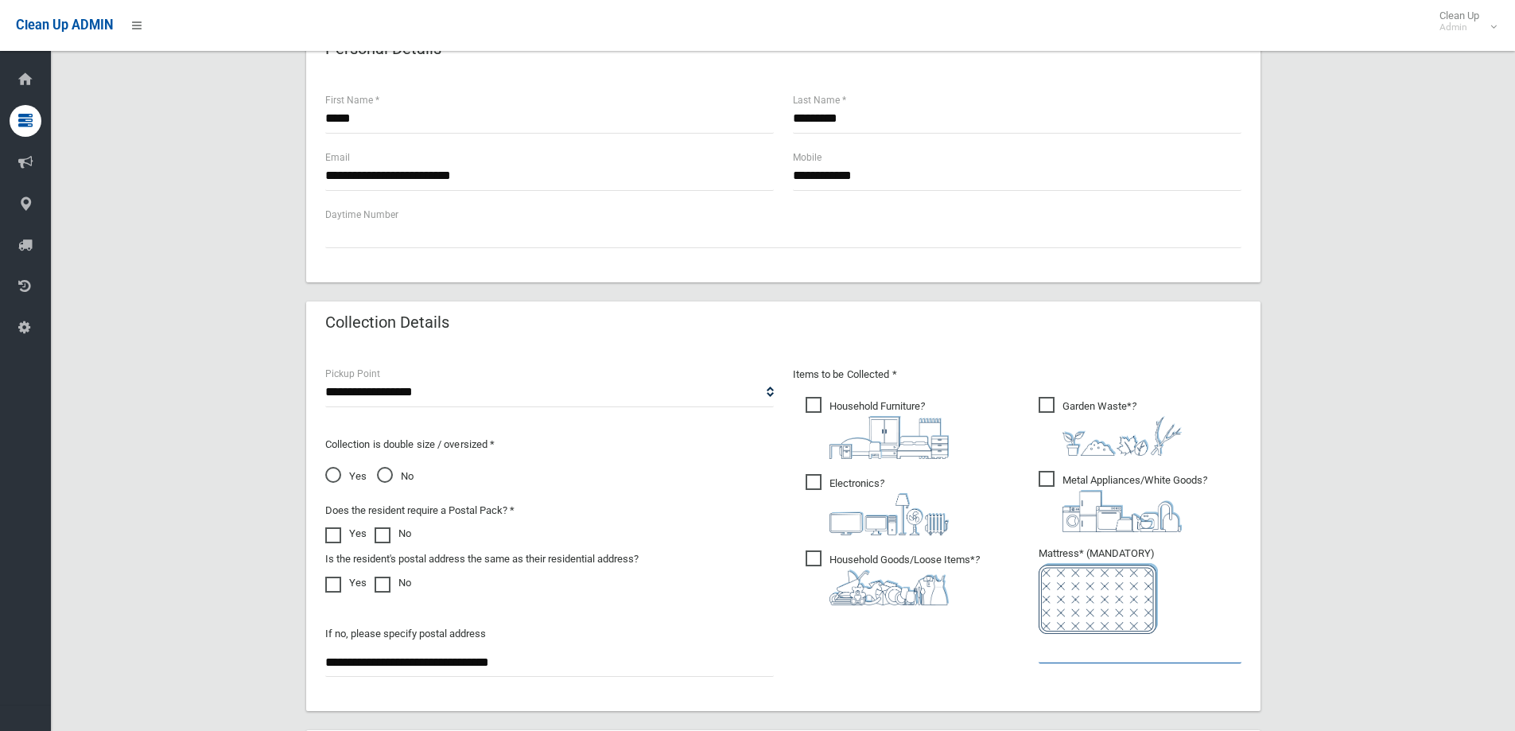
click at [1039, 654] on input "text" at bounding box center [1140, 648] width 203 height 29
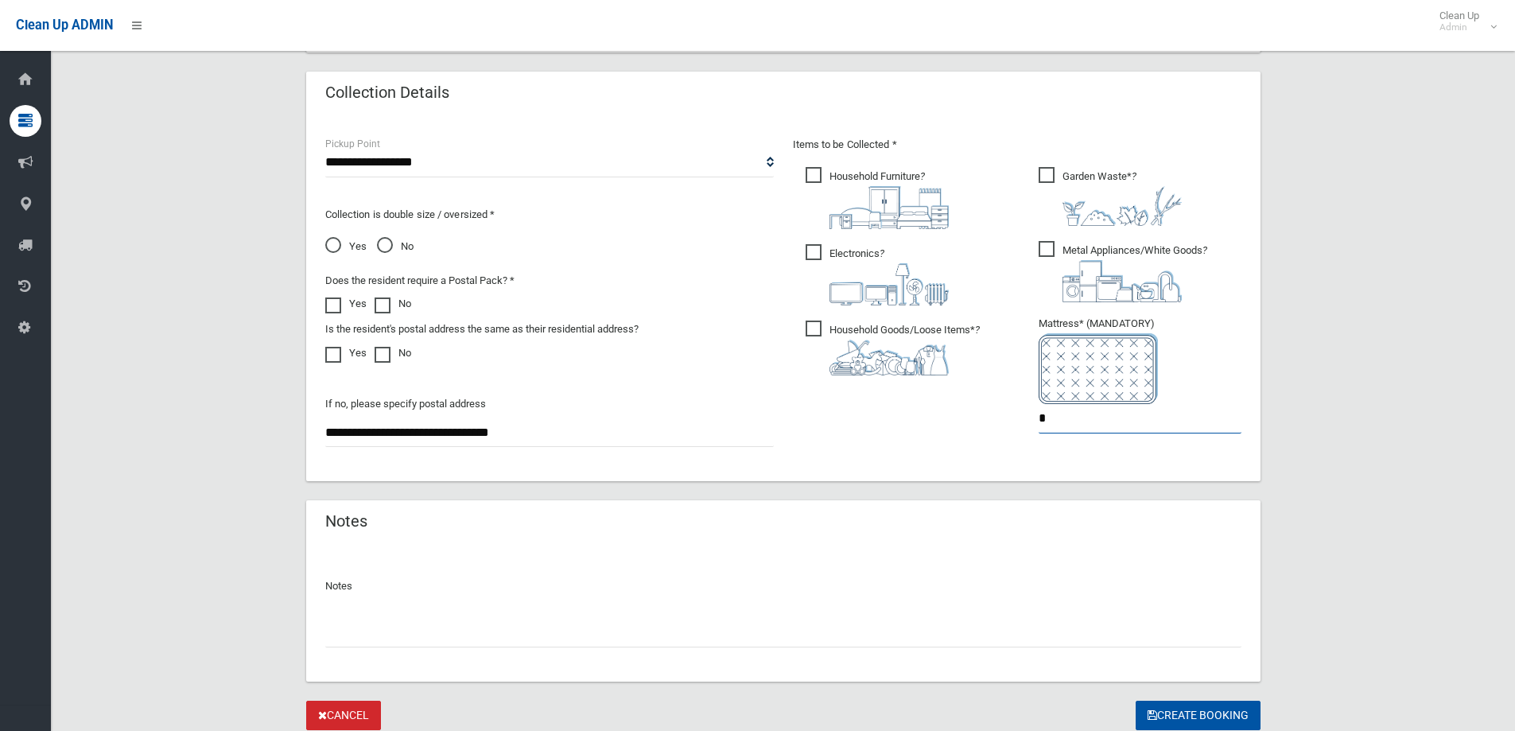
scroll to position [795, 0]
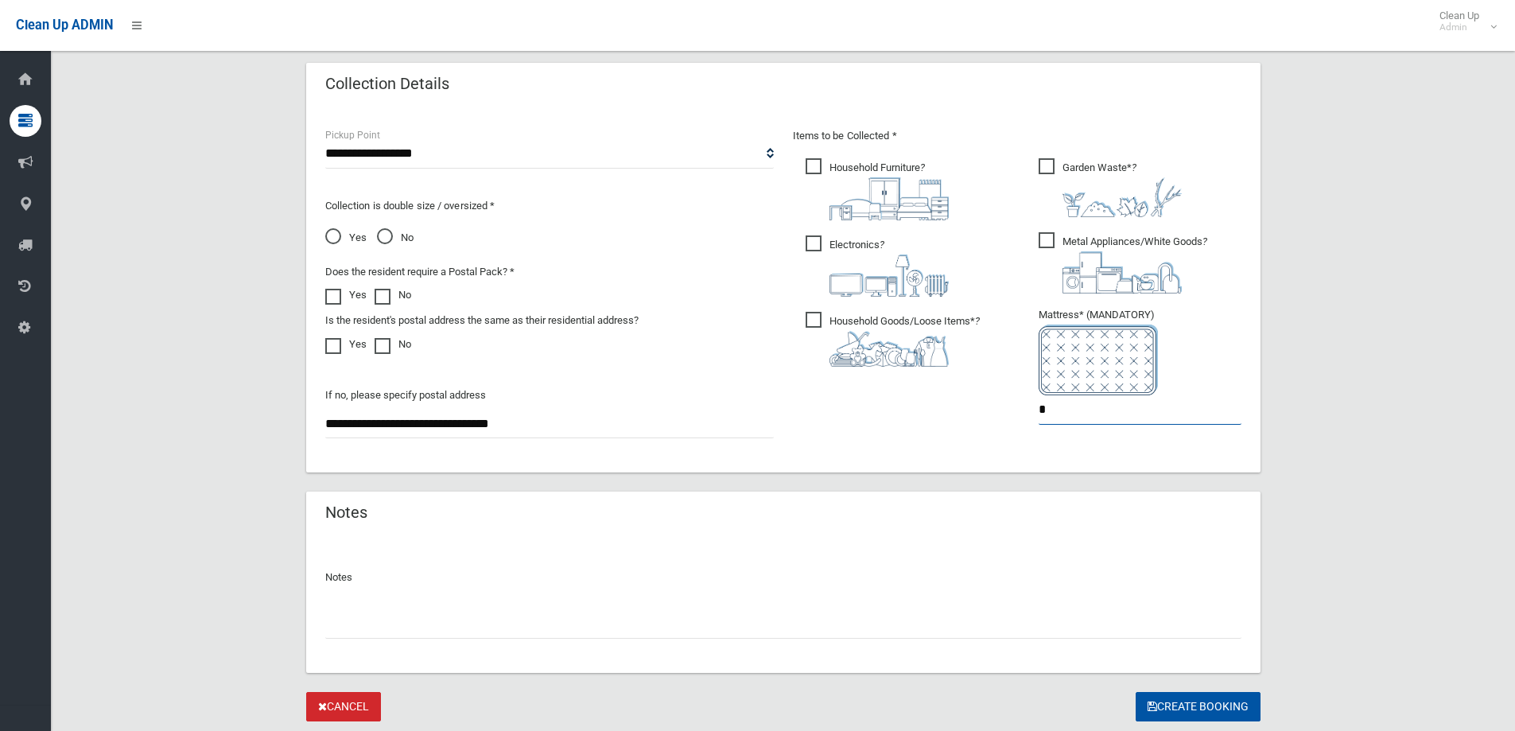
drag, startPoint x: 1079, startPoint y: 417, endPoint x: 869, endPoint y: 410, distance: 210.1
click at [869, 410] on div "Items to be Collected * Household Furniture ? *" at bounding box center [1017, 286] width 468 height 320
type input "*"
click at [1233, 705] on button "Create Booking" at bounding box center [1198, 706] width 125 height 29
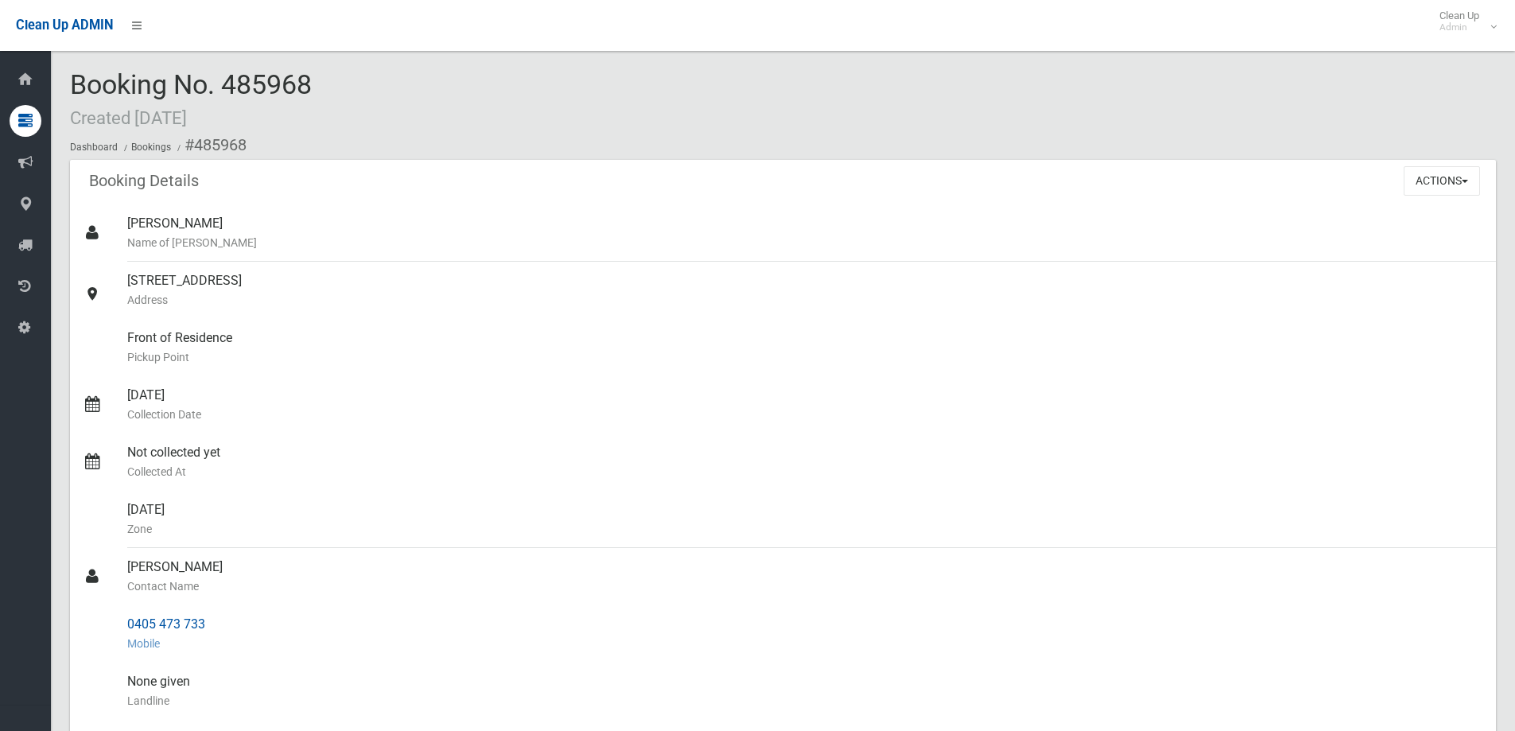
scroll to position [80, 0]
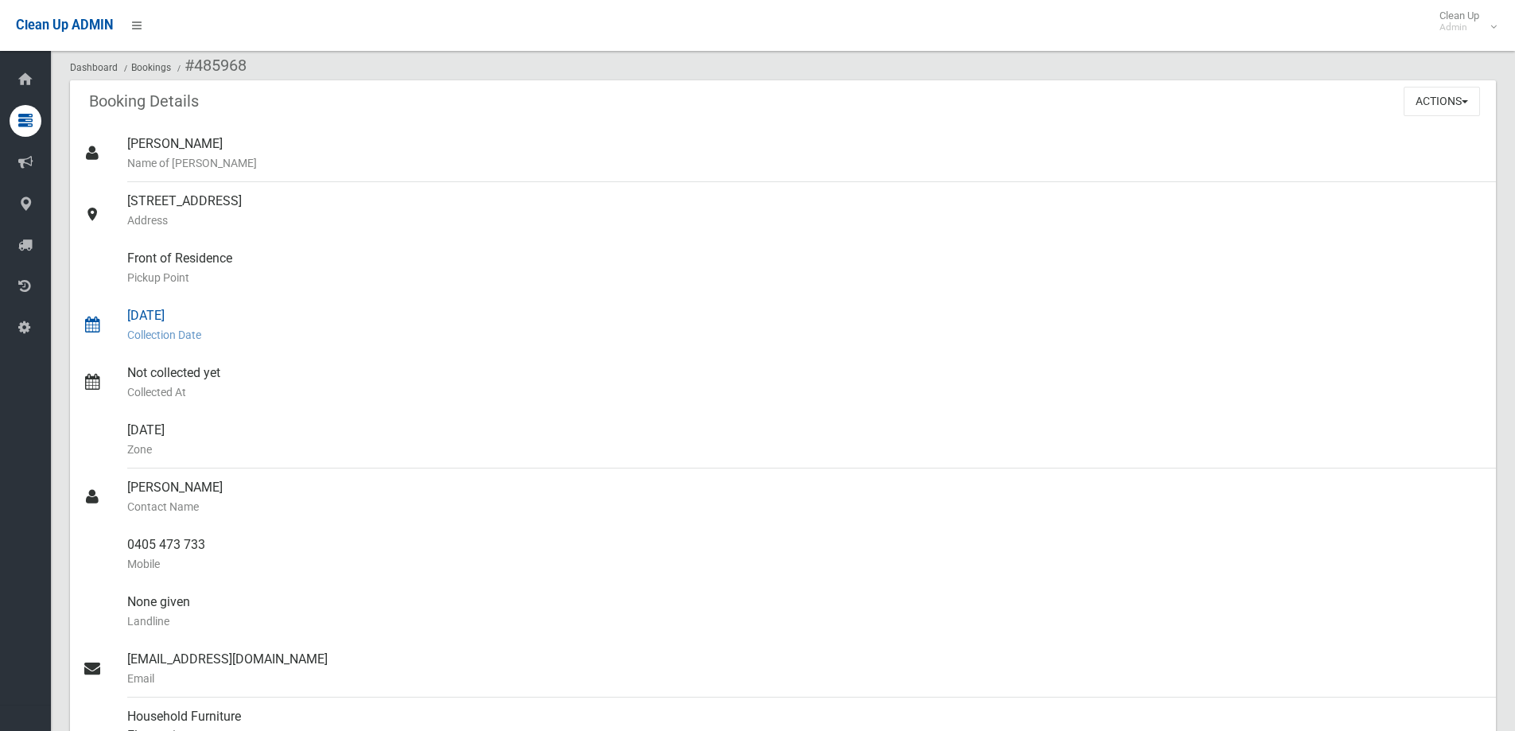
click at [530, 343] on small "Collection Date" at bounding box center [805, 334] width 1356 height 19
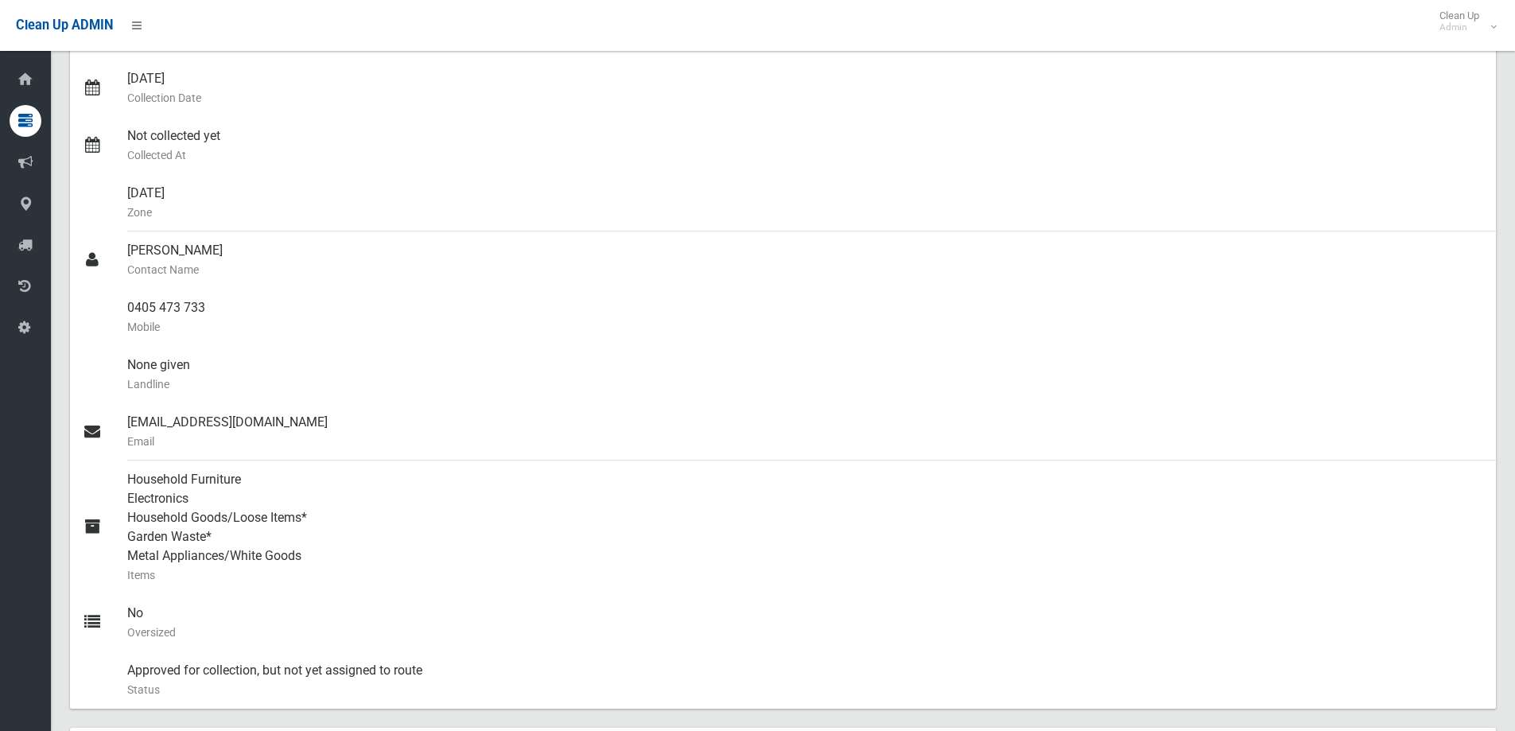
scroll to position [316, 0]
